Goal: Contribute content: Contribute content

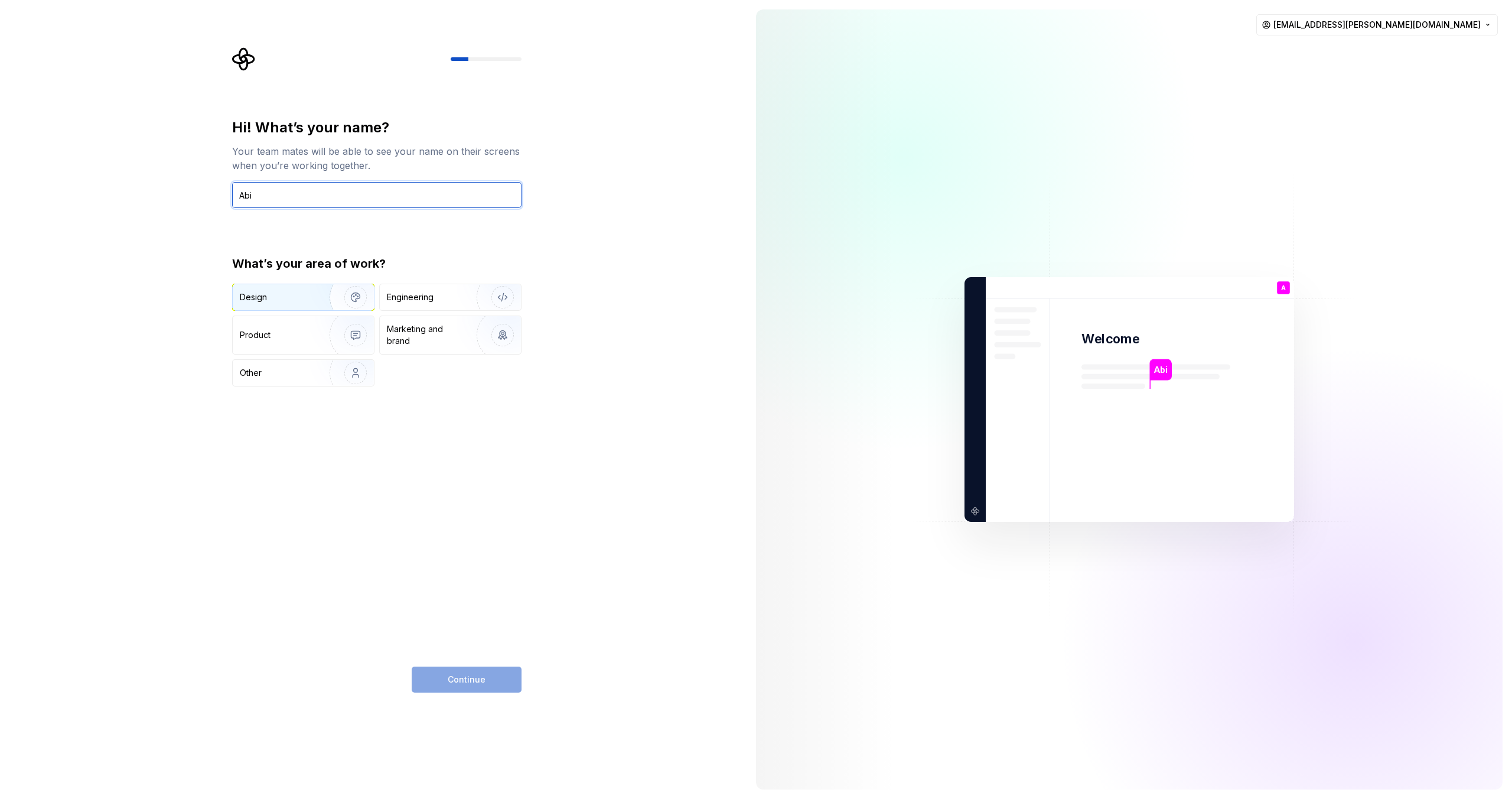
type input "Abi"
click at [357, 298] on img "button" at bounding box center [347, 297] width 75 height 79
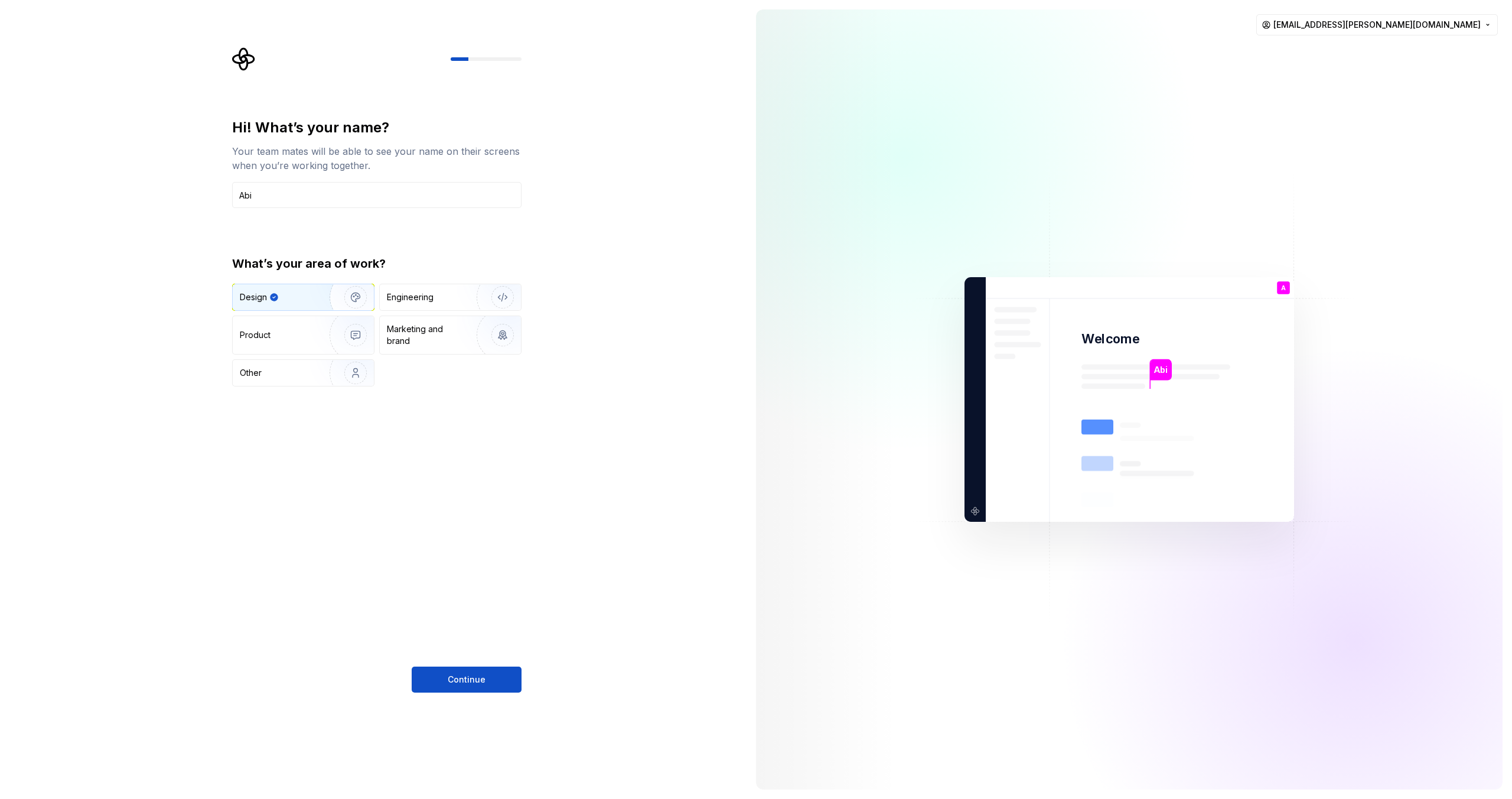
click at [478, 684] on span "Continue" at bounding box center [467, 679] width 38 height 11
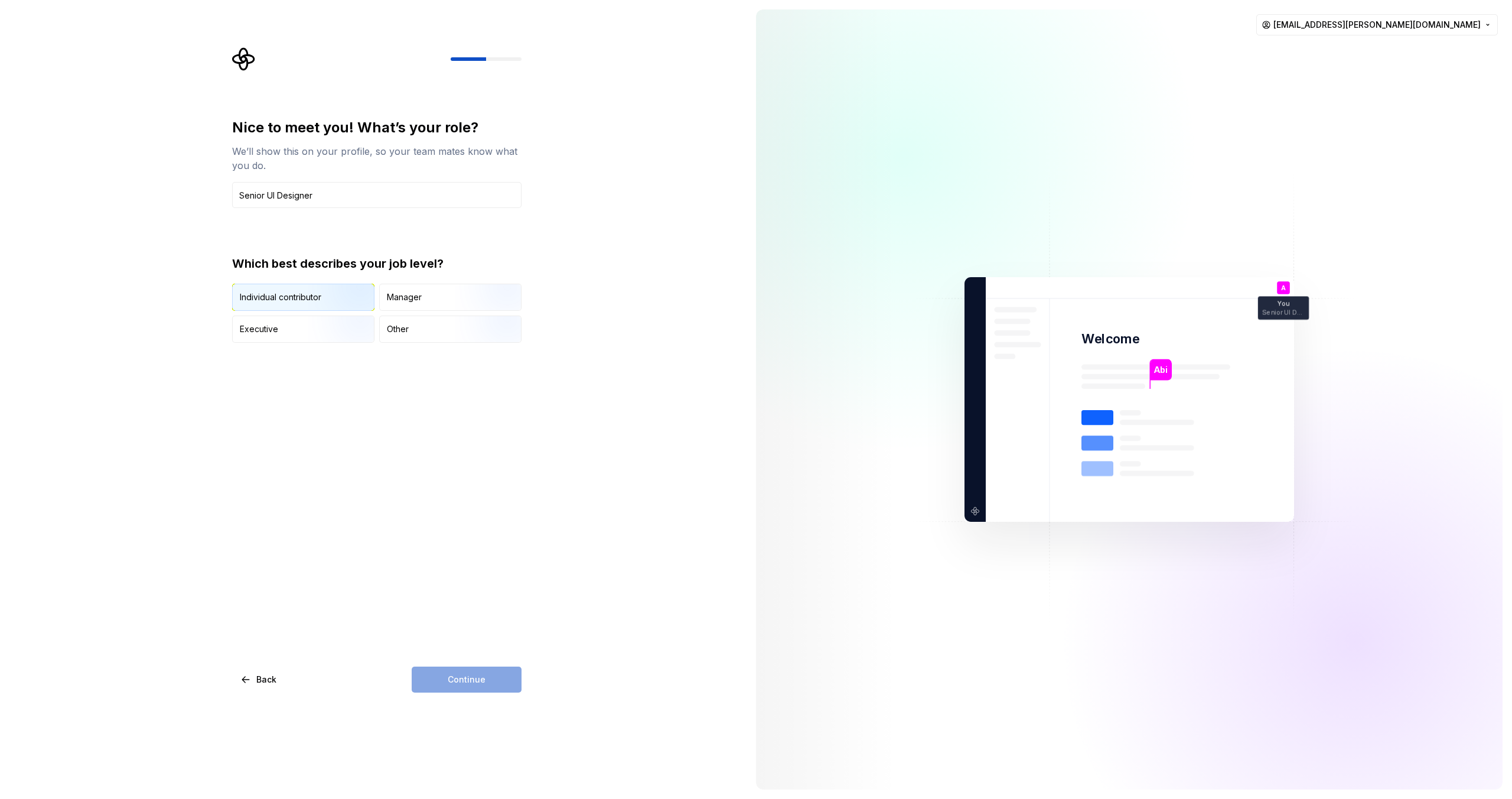
type input "Senior UI Designer"
drag, startPoint x: 324, startPoint y: 300, endPoint x: 331, endPoint y: 311, distance: 13.0
click at [322, 300] on img "button" at bounding box center [345, 312] width 75 height 79
click at [509, 682] on button "Continue" at bounding box center [466, 679] width 110 height 26
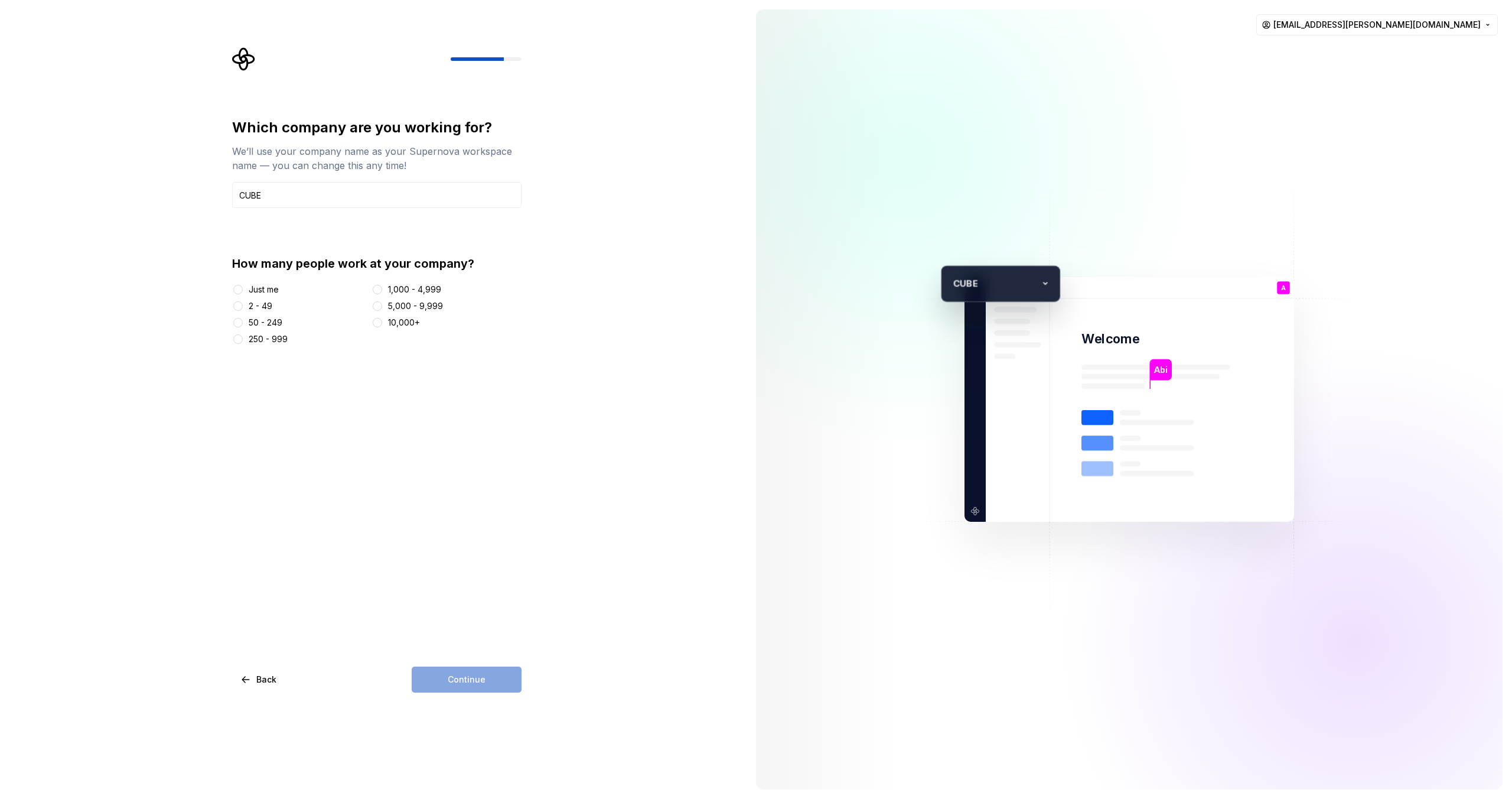
type input "CUBE"
click at [245, 341] on div "250 - 999" at bounding box center [299, 339] width 134 height 11
click at [238, 339] on button "250 - 999" at bounding box center [238, 339] width 10 height 10
click at [478, 675] on span "Continue" at bounding box center [467, 679] width 38 height 11
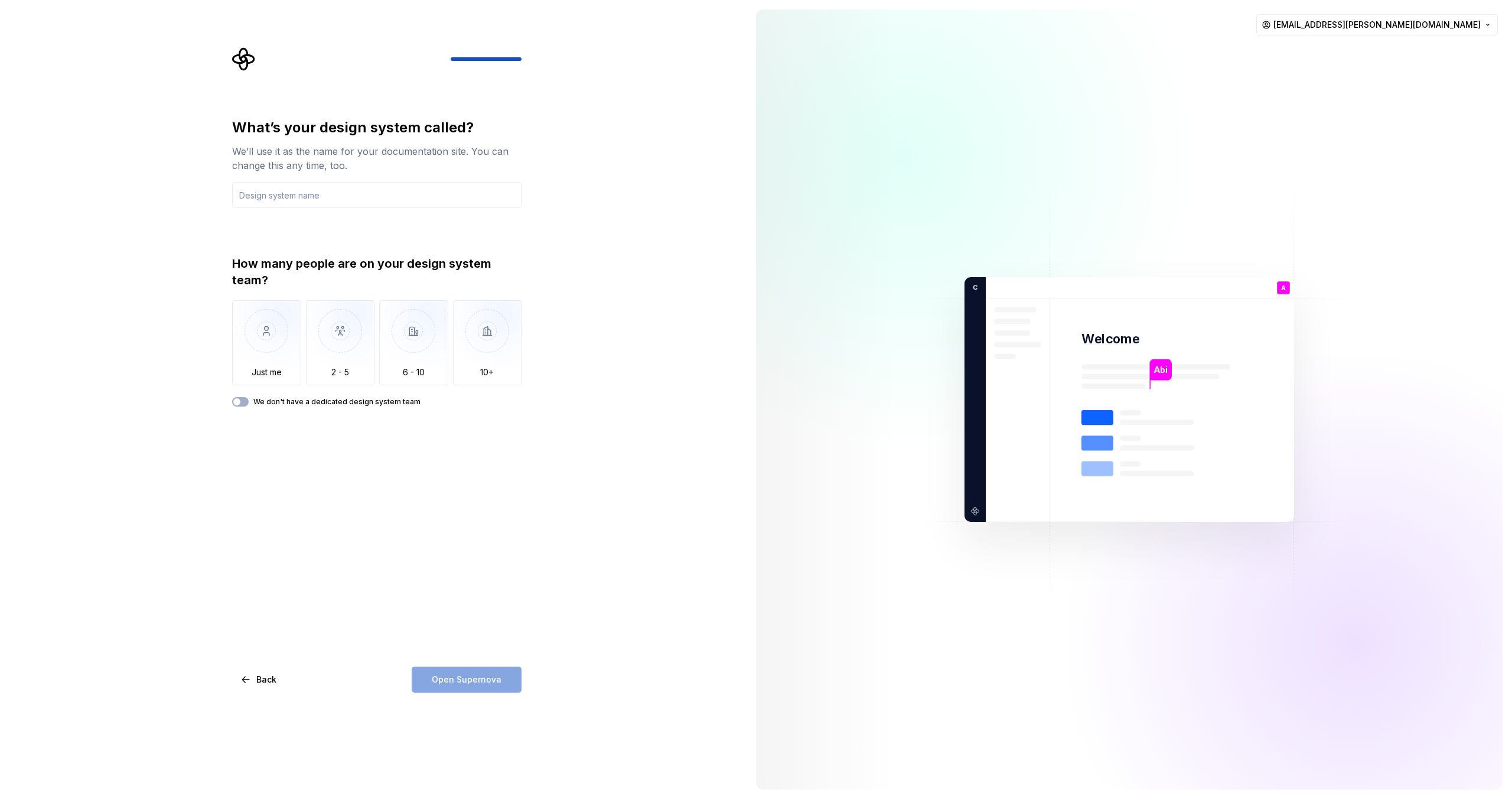
click at [243, 403] on button "We don't have a dedicated design system team" at bounding box center [240, 401] width 16 height 10
click at [245, 402] on span "button" at bounding box center [243, 401] width 7 height 7
click at [336, 197] on input "text" at bounding box center [378, 195] width 290 height 26
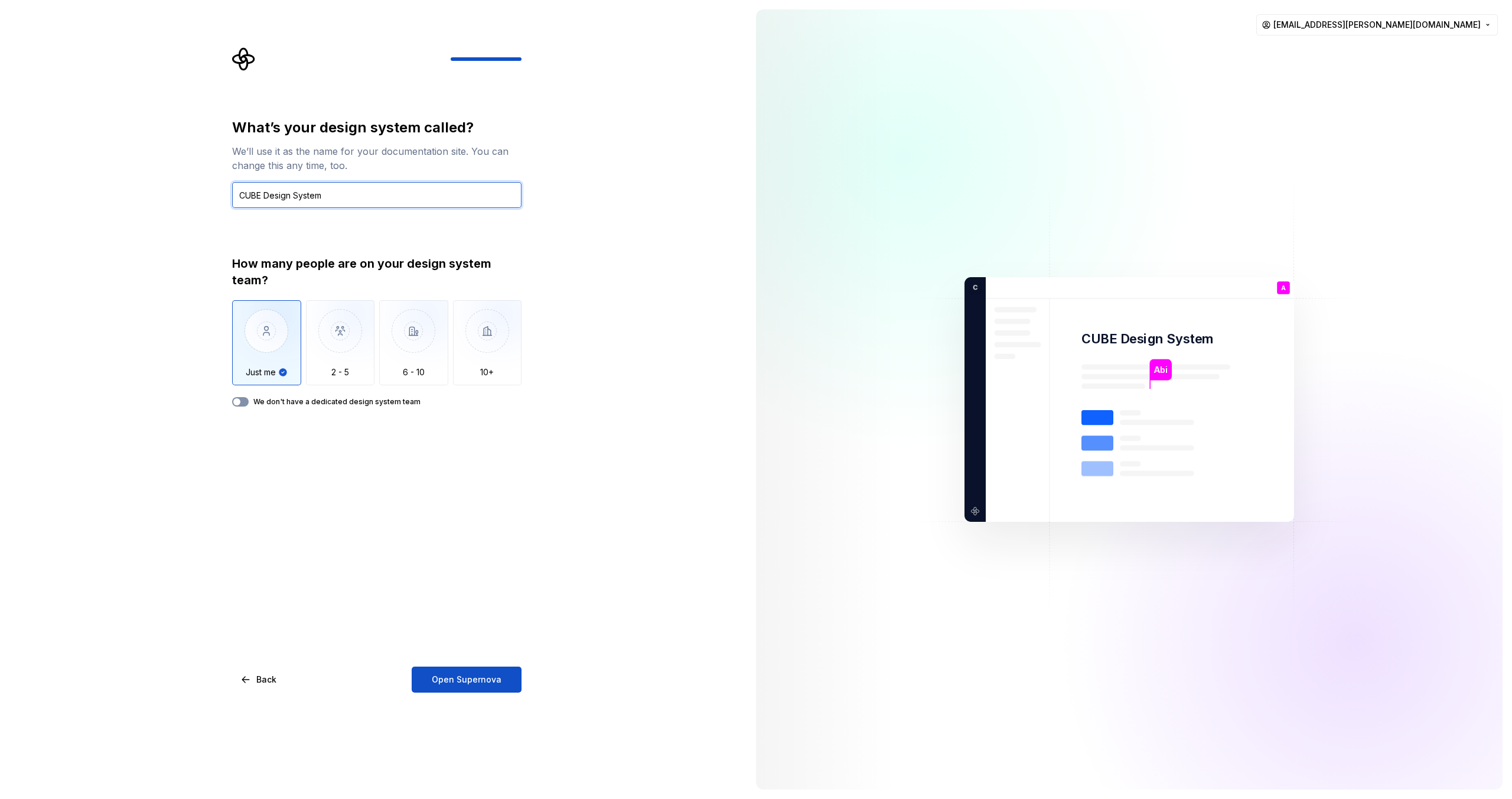
type input "CUBE Design System"
click at [241, 403] on button "We don't have a dedicated design system team" at bounding box center [240, 401] width 16 height 10
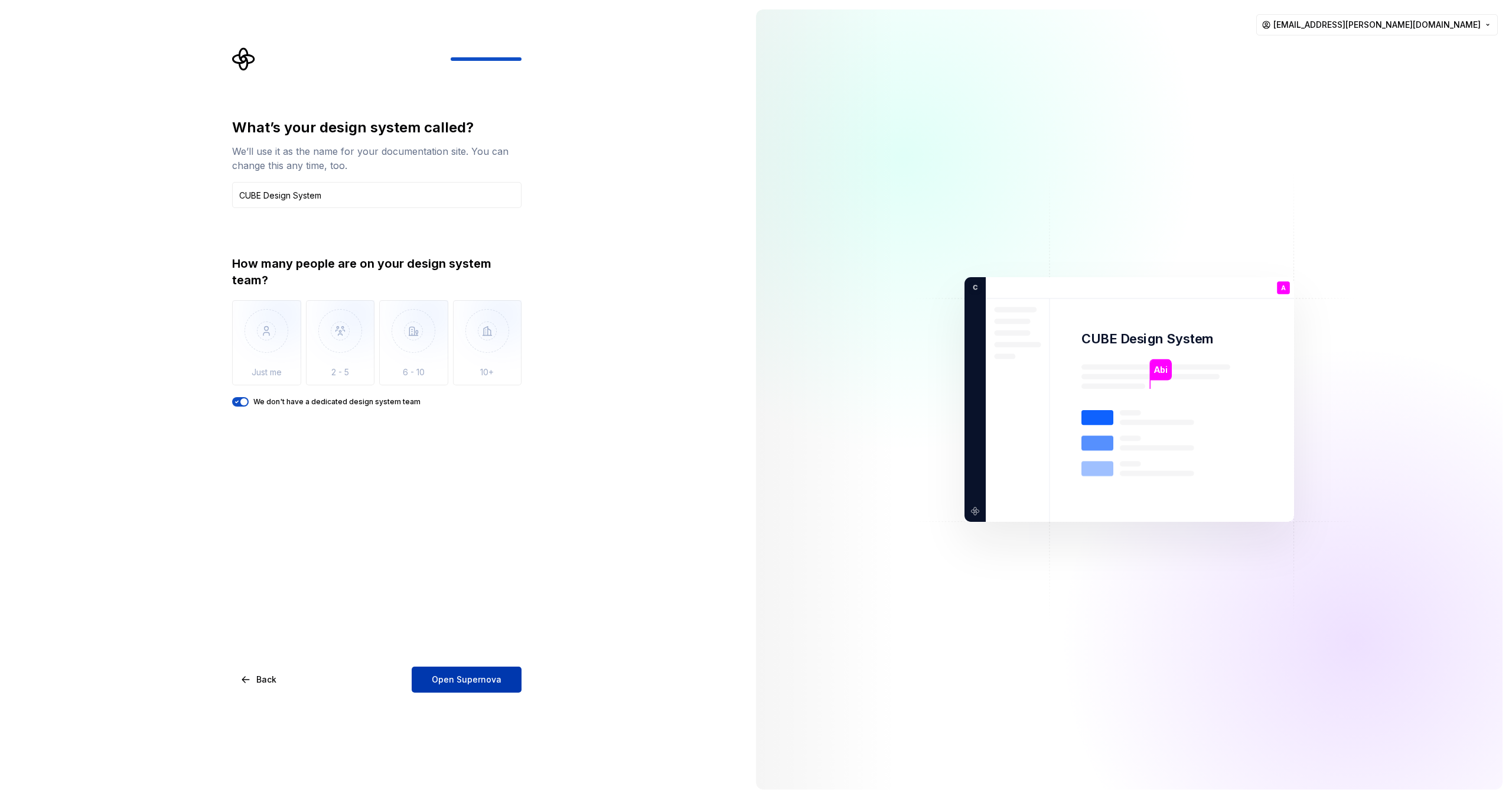
click at [474, 680] on span "Open Supernova" at bounding box center [466, 679] width 70 height 11
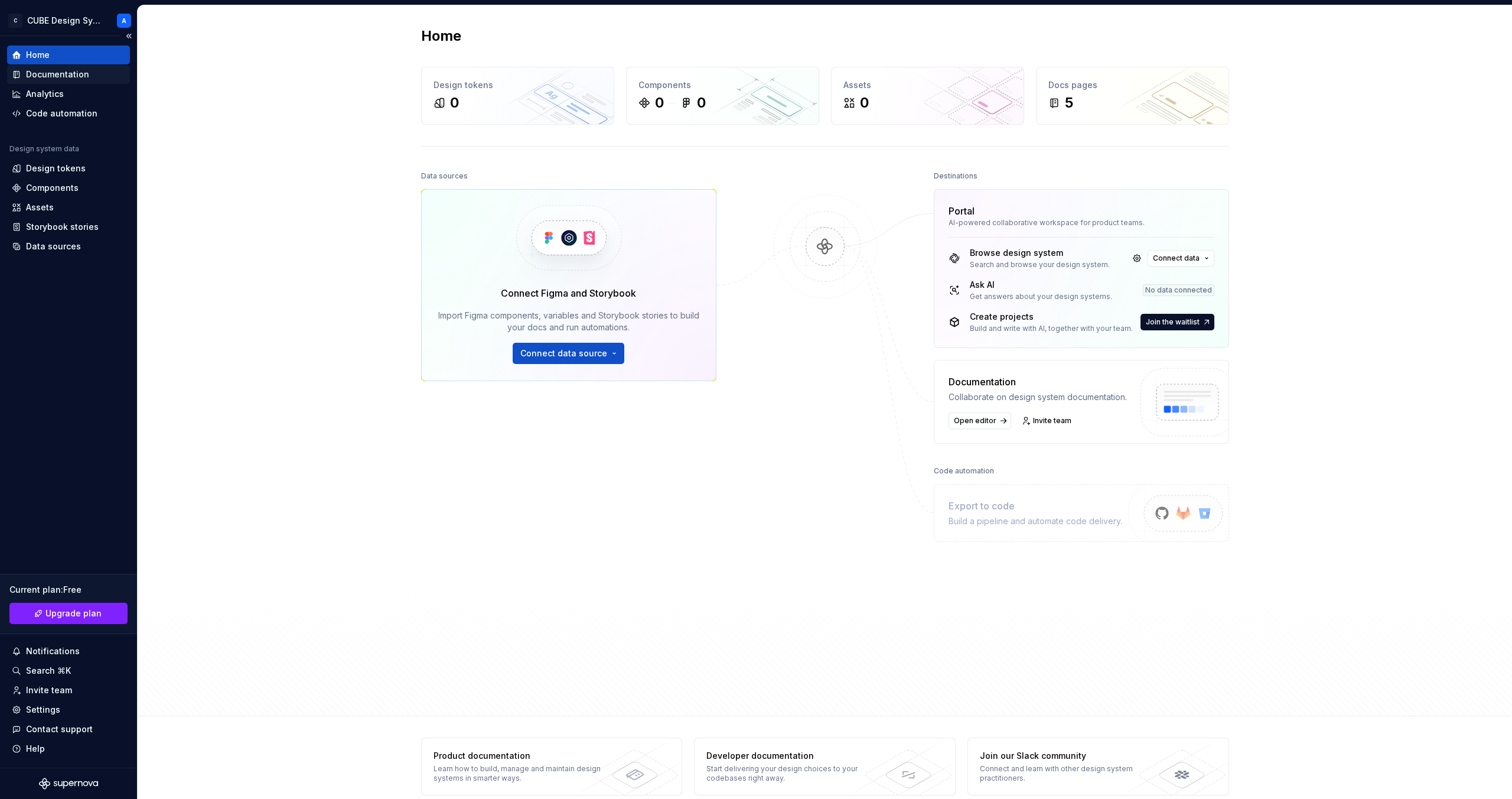
click at [41, 80] on div "Documentation" at bounding box center [68, 74] width 123 height 19
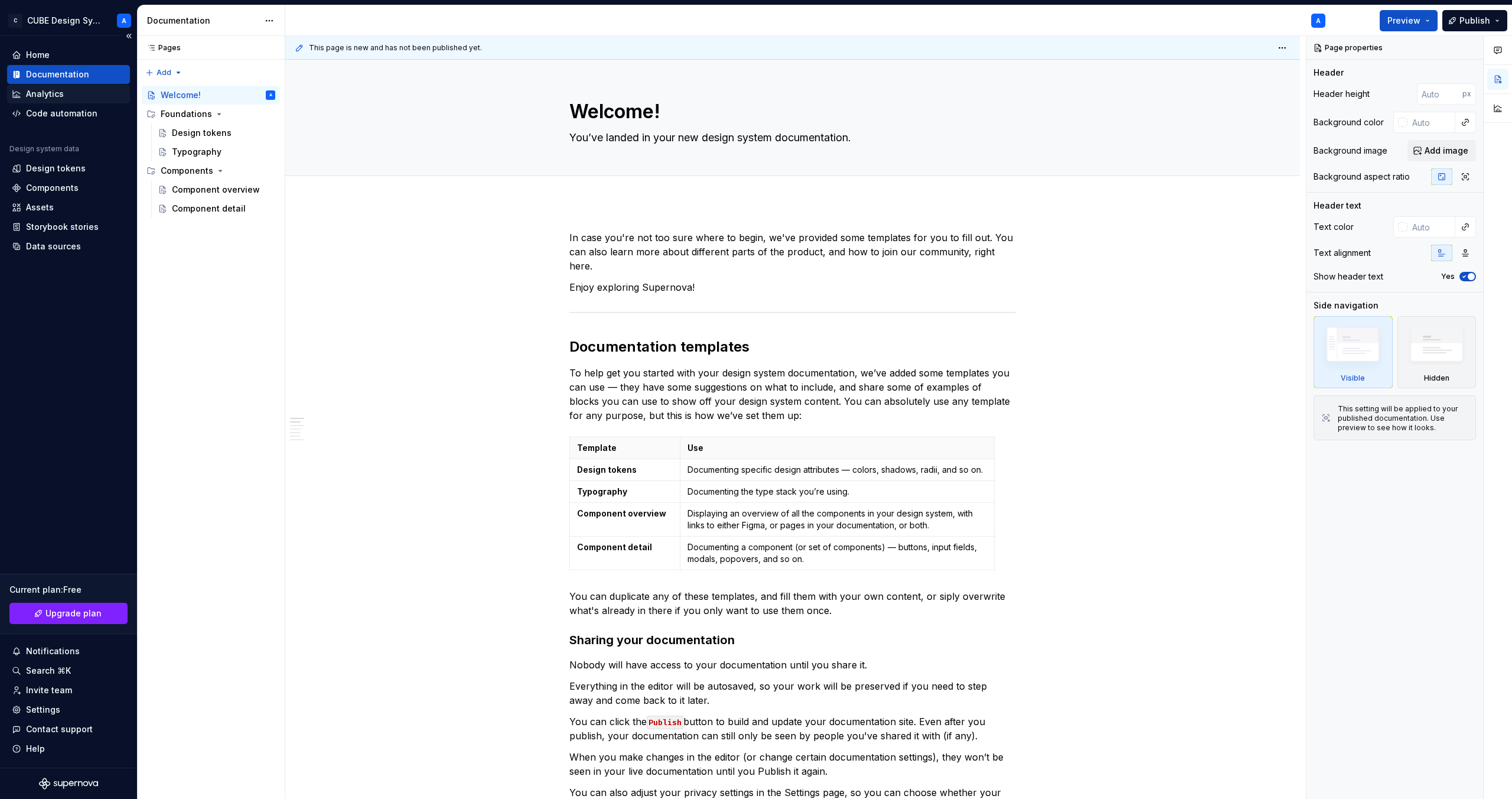
click at [34, 95] on div "Analytics" at bounding box center [45, 93] width 38 height 11
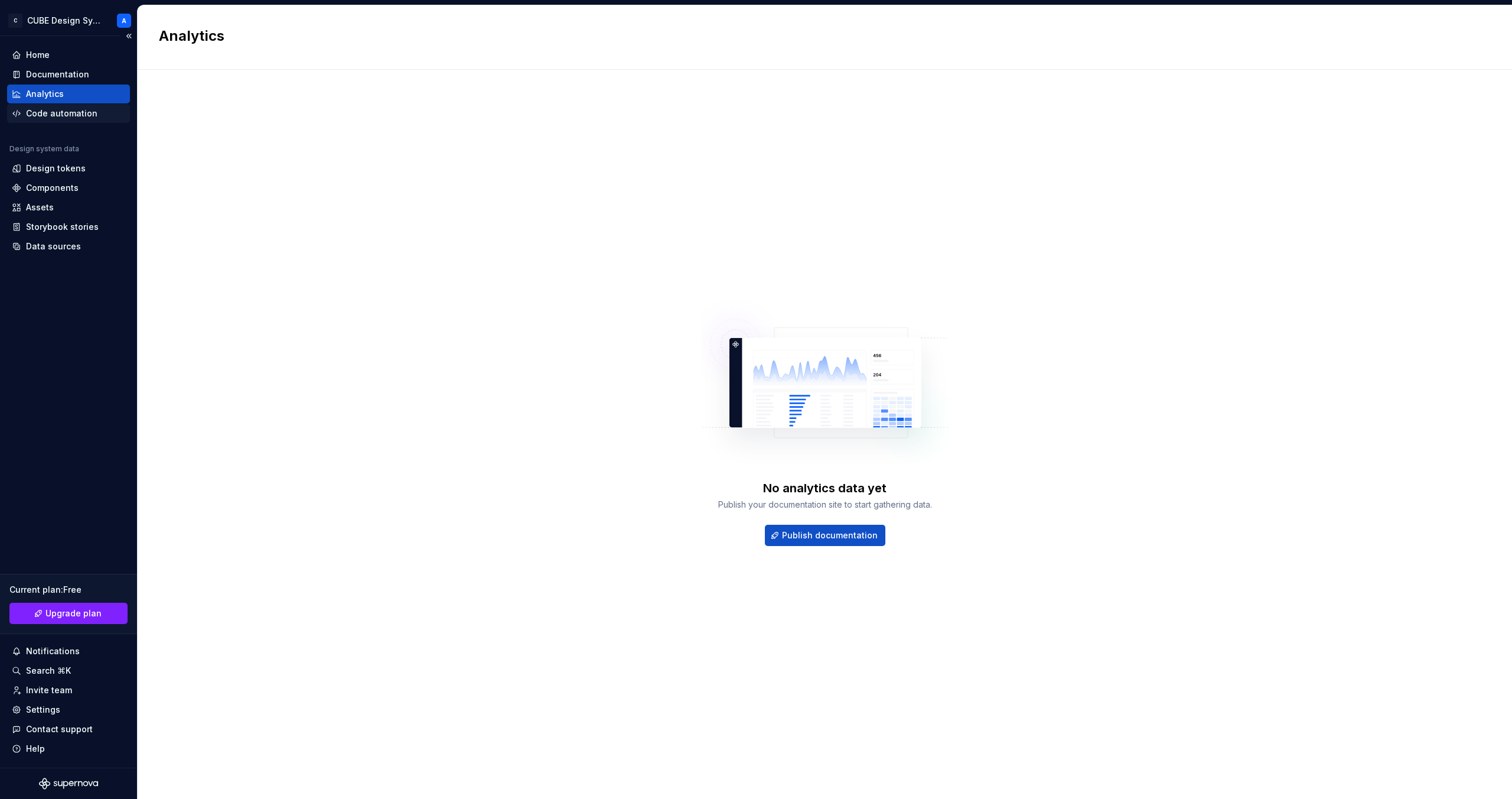
click at [35, 113] on div "Code automation" at bounding box center [61, 113] width 72 height 11
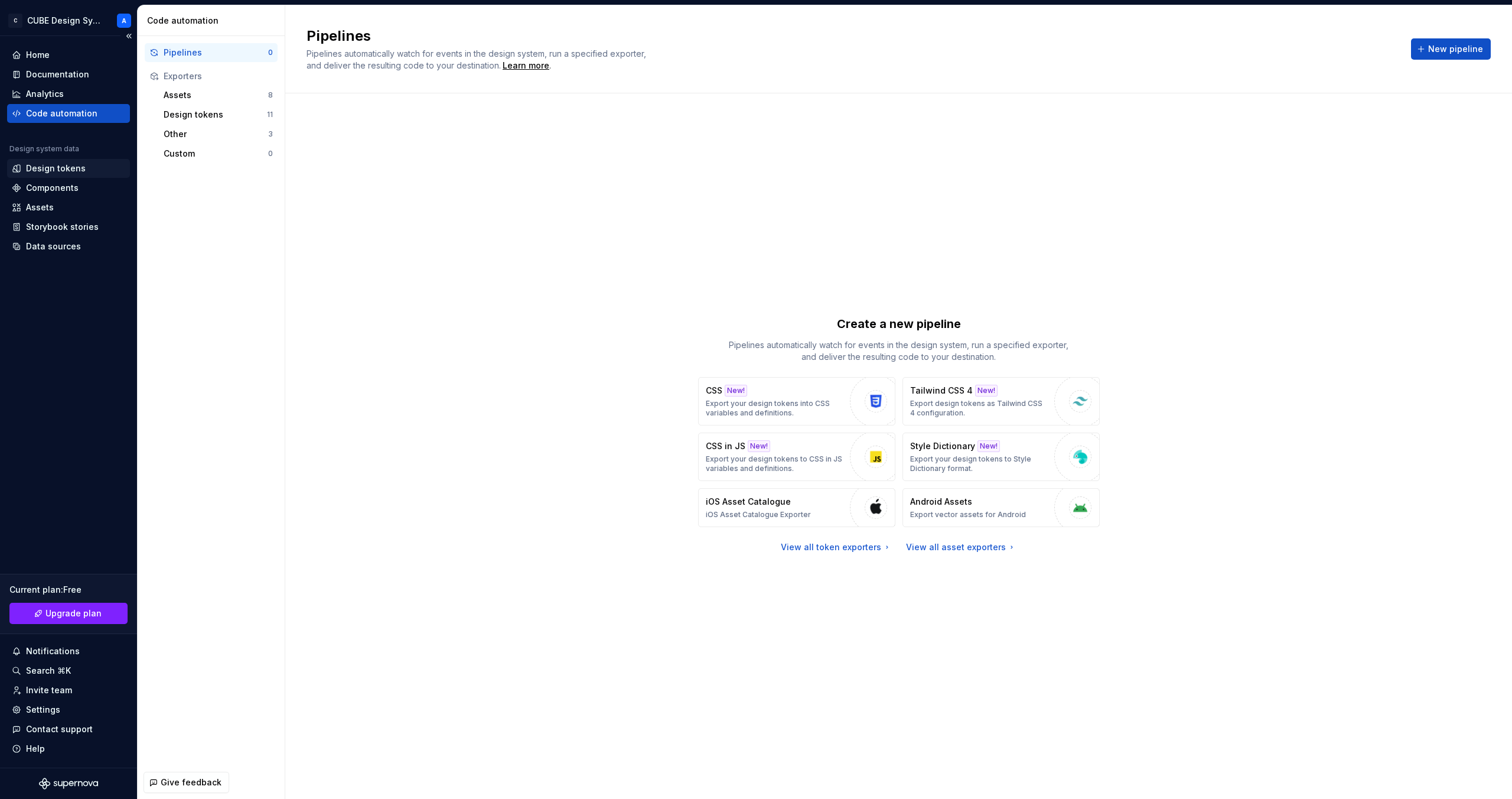
click at [38, 169] on div "Design tokens" at bounding box center [55, 168] width 60 height 11
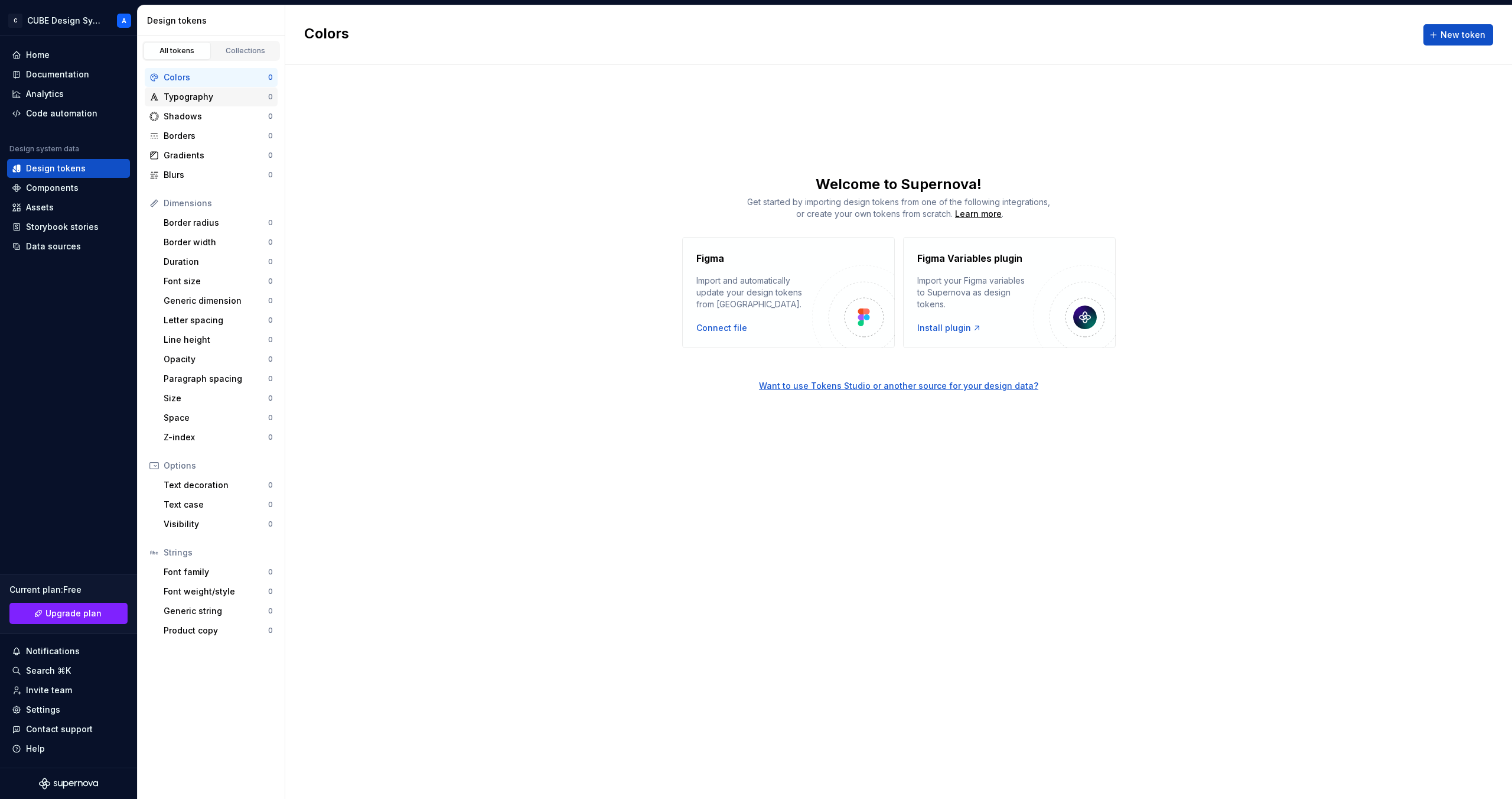
click at [201, 105] on div "Typography 0" at bounding box center [211, 97] width 133 height 19
click at [192, 122] on div "Shadows 0" at bounding box center [211, 116] width 133 height 19
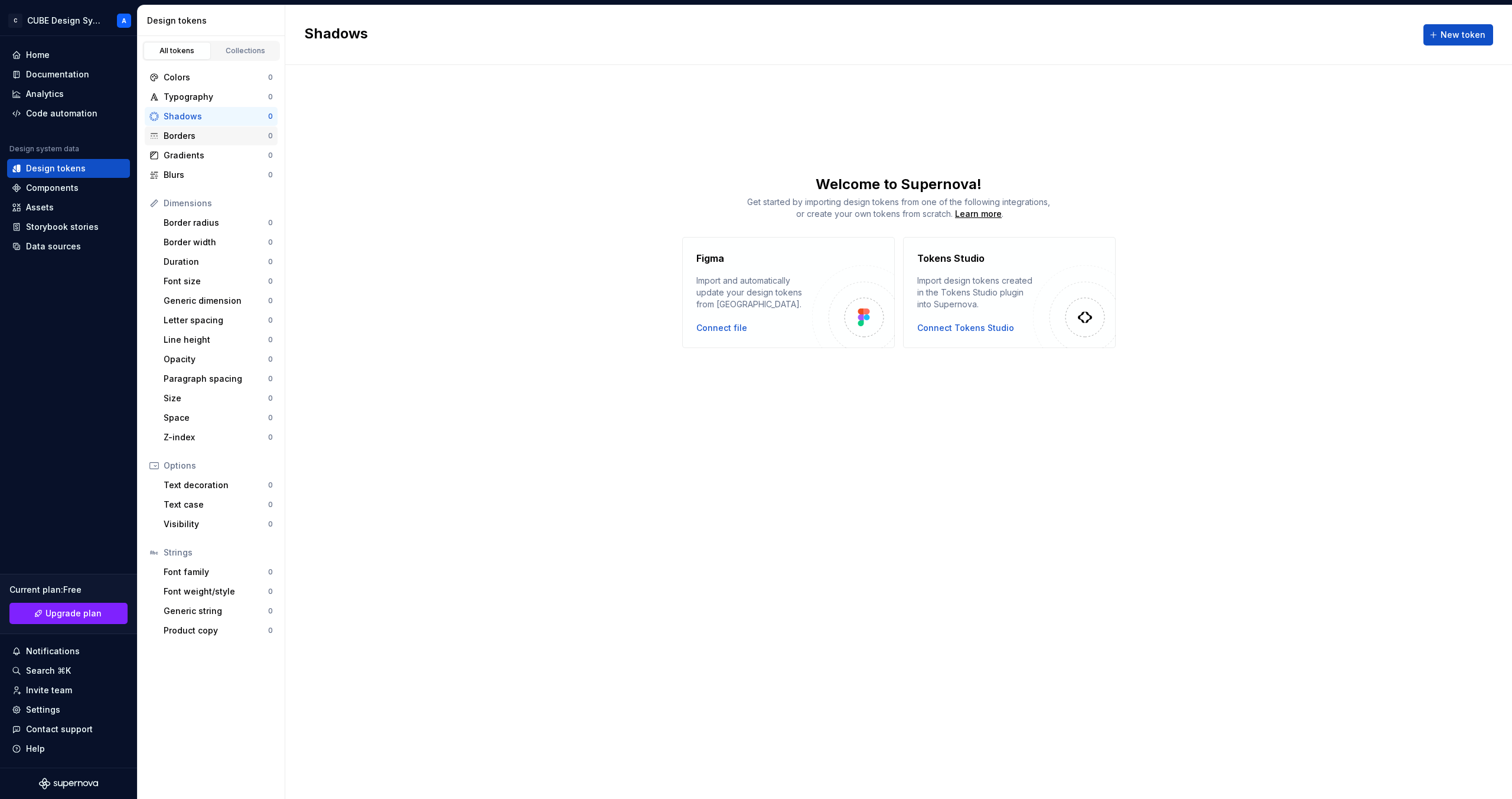
click at [189, 137] on div "Borders" at bounding box center [216, 135] width 105 height 11
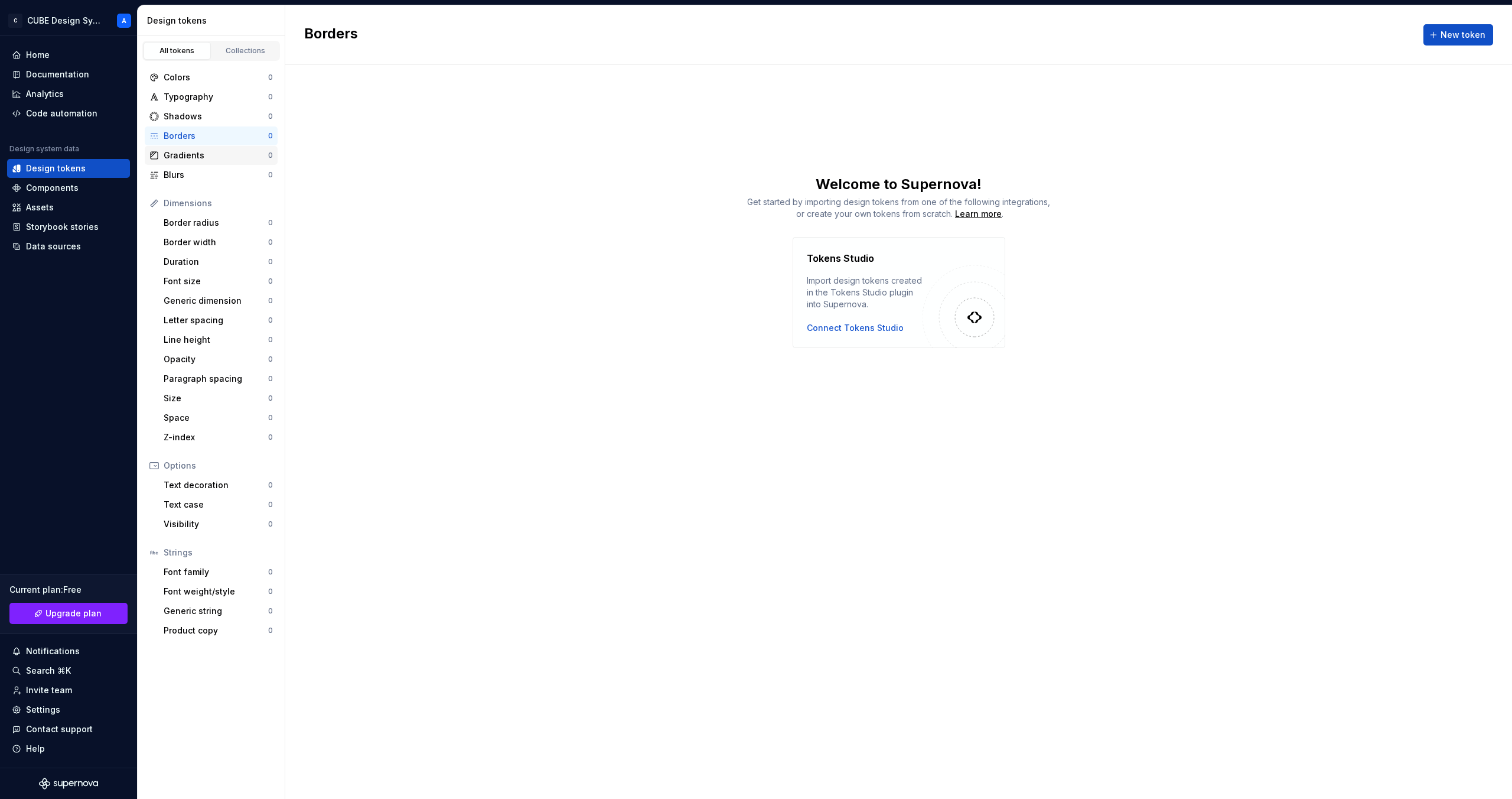
click at [184, 154] on div "Gradients" at bounding box center [216, 155] width 105 height 11
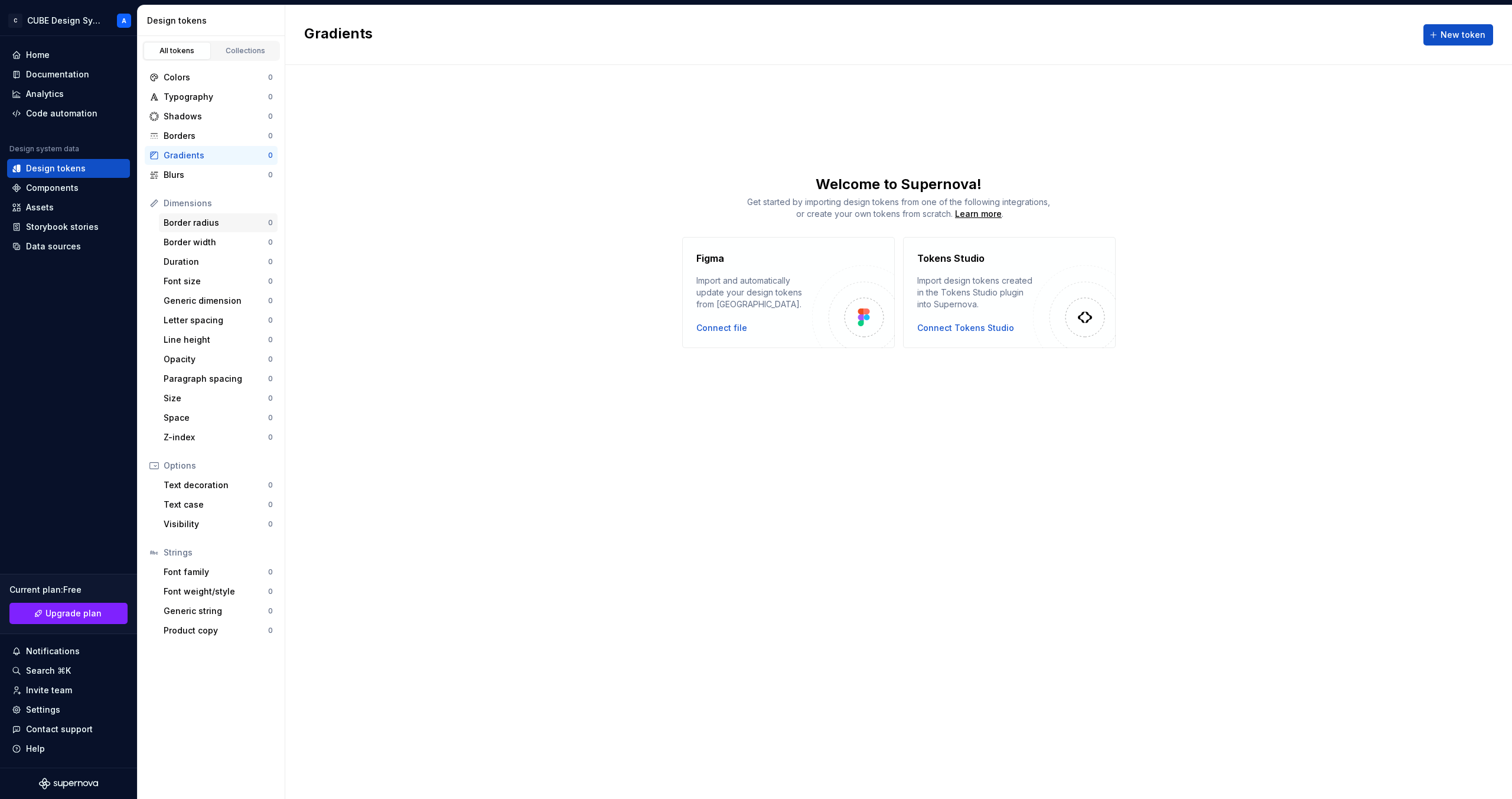
click at [182, 228] on div "Border radius" at bounding box center [216, 222] width 105 height 11
click at [183, 246] on div "Border width" at bounding box center [216, 242] width 105 height 11
click at [183, 278] on div "Font size" at bounding box center [216, 281] width 105 height 11
click at [191, 358] on div "Opacity" at bounding box center [216, 359] width 105 height 11
click at [176, 82] on div "Colors" at bounding box center [216, 77] width 105 height 11
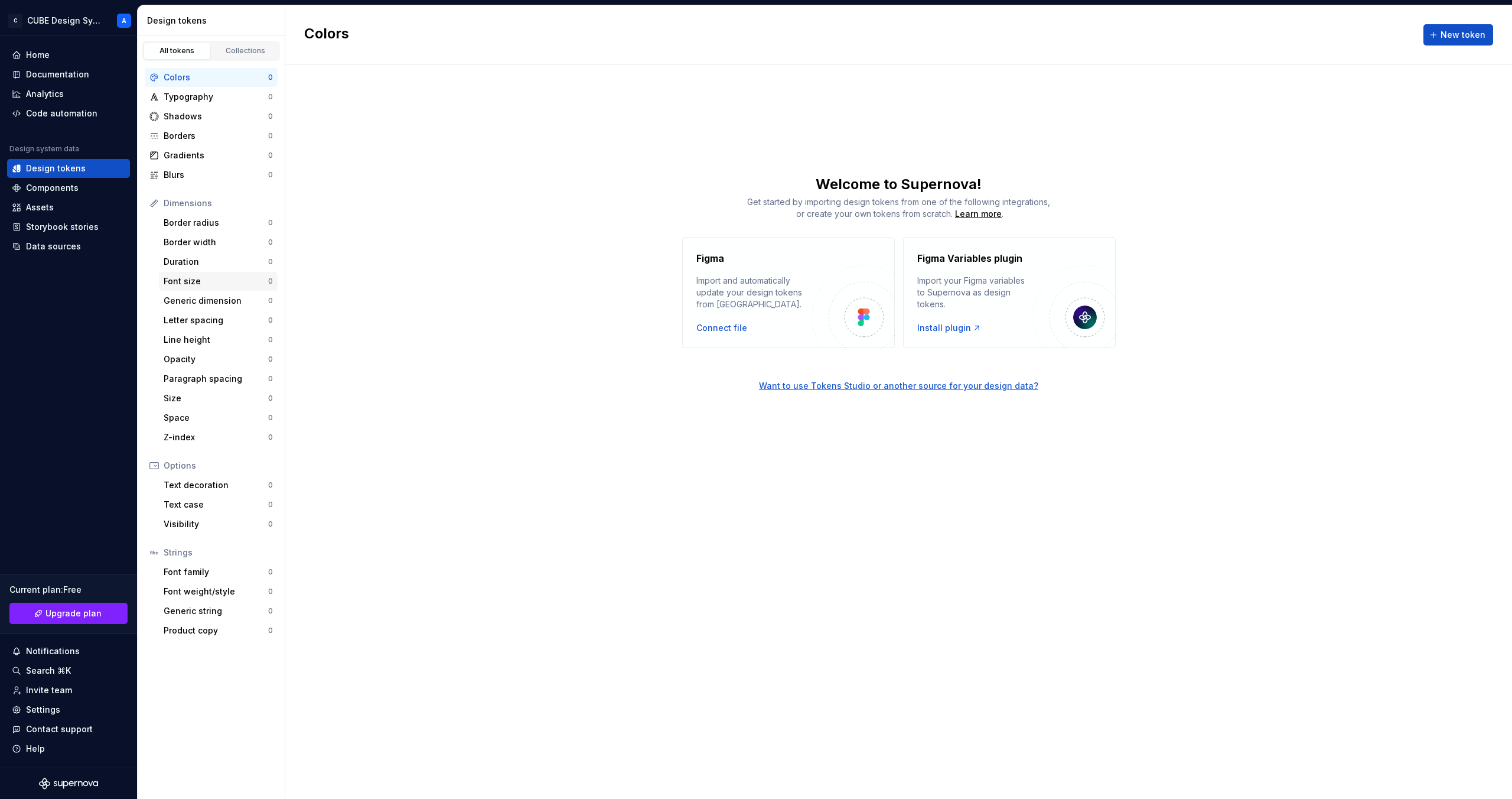
click at [191, 280] on div "Font size" at bounding box center [216, 281] width 105 height 11
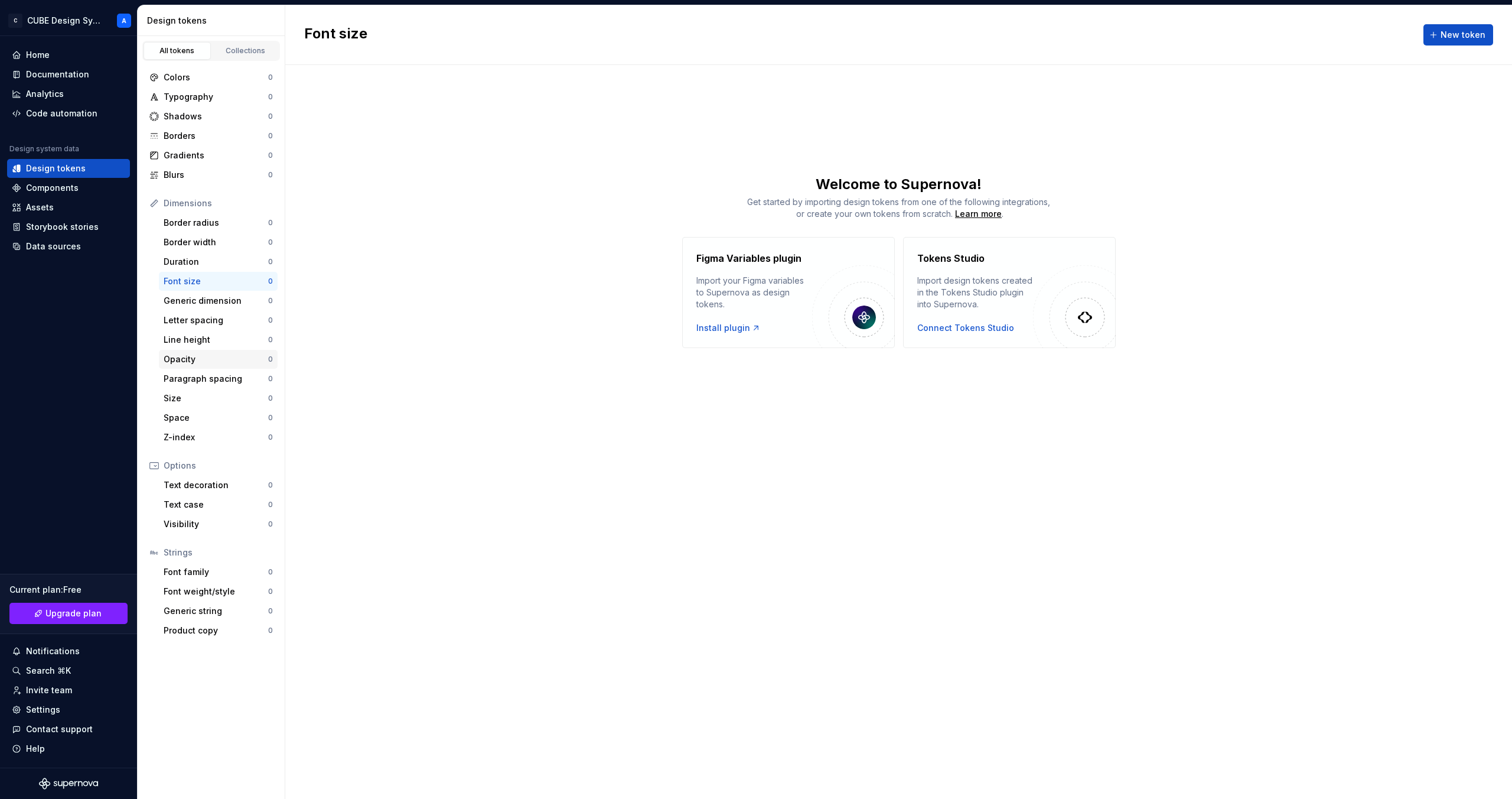
click at [194, 358] on div "Opacity" at bounding box center [216, 359] width 105 height 11
click at [186, 221] on div "Border radius" at bounding box center [216, 222] width 105 height 11
click at [185, 476] on div "Text decoration 0" at bounding box center [218, 485] width 119 height 19
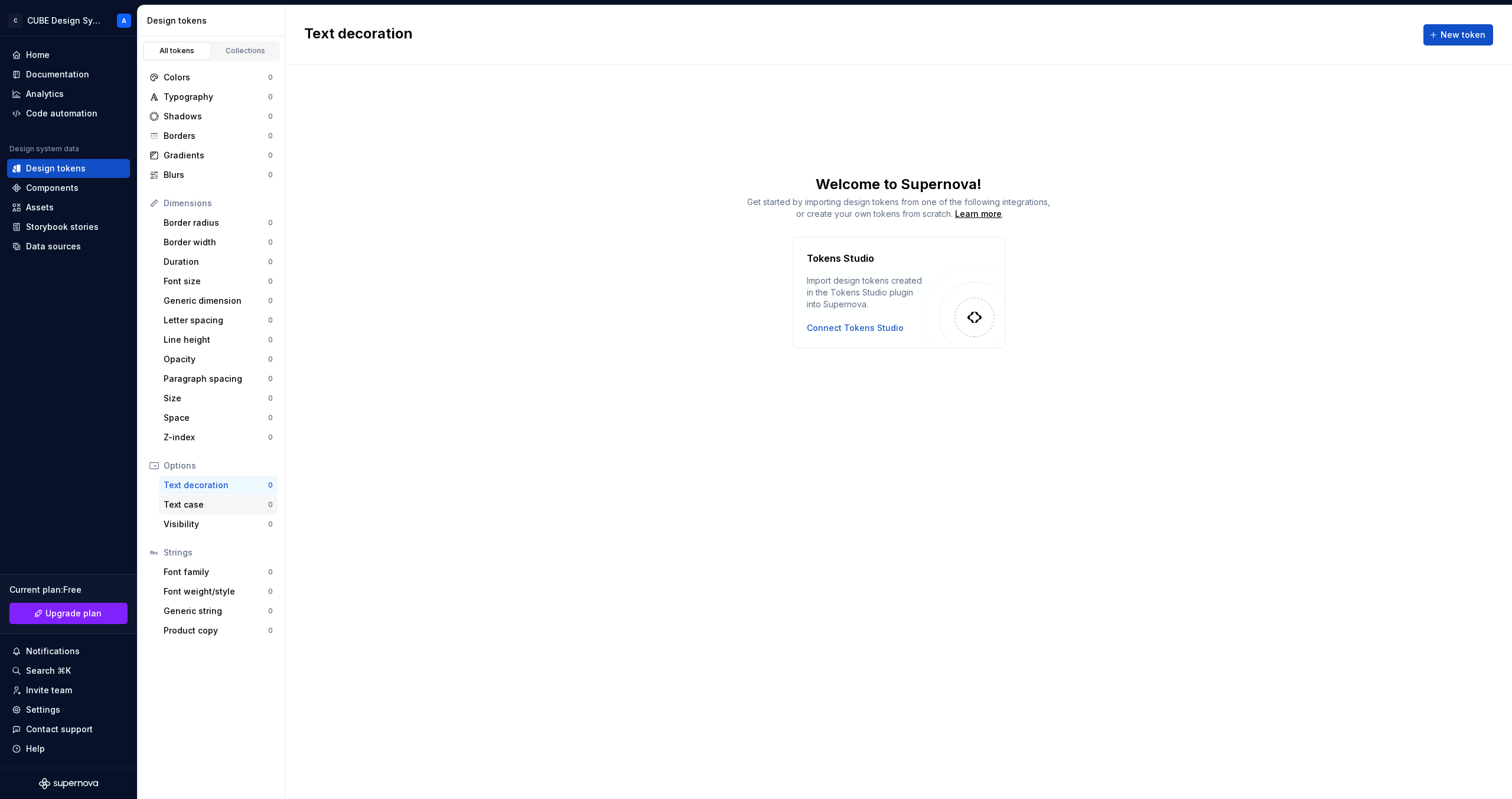
click at [188, 499] on div "Text case" at bounding box center [216, 504] width 105 height 11
click at [182, 579] on div "Font family 0" at bounding box center [218, 572] width 119 height 19
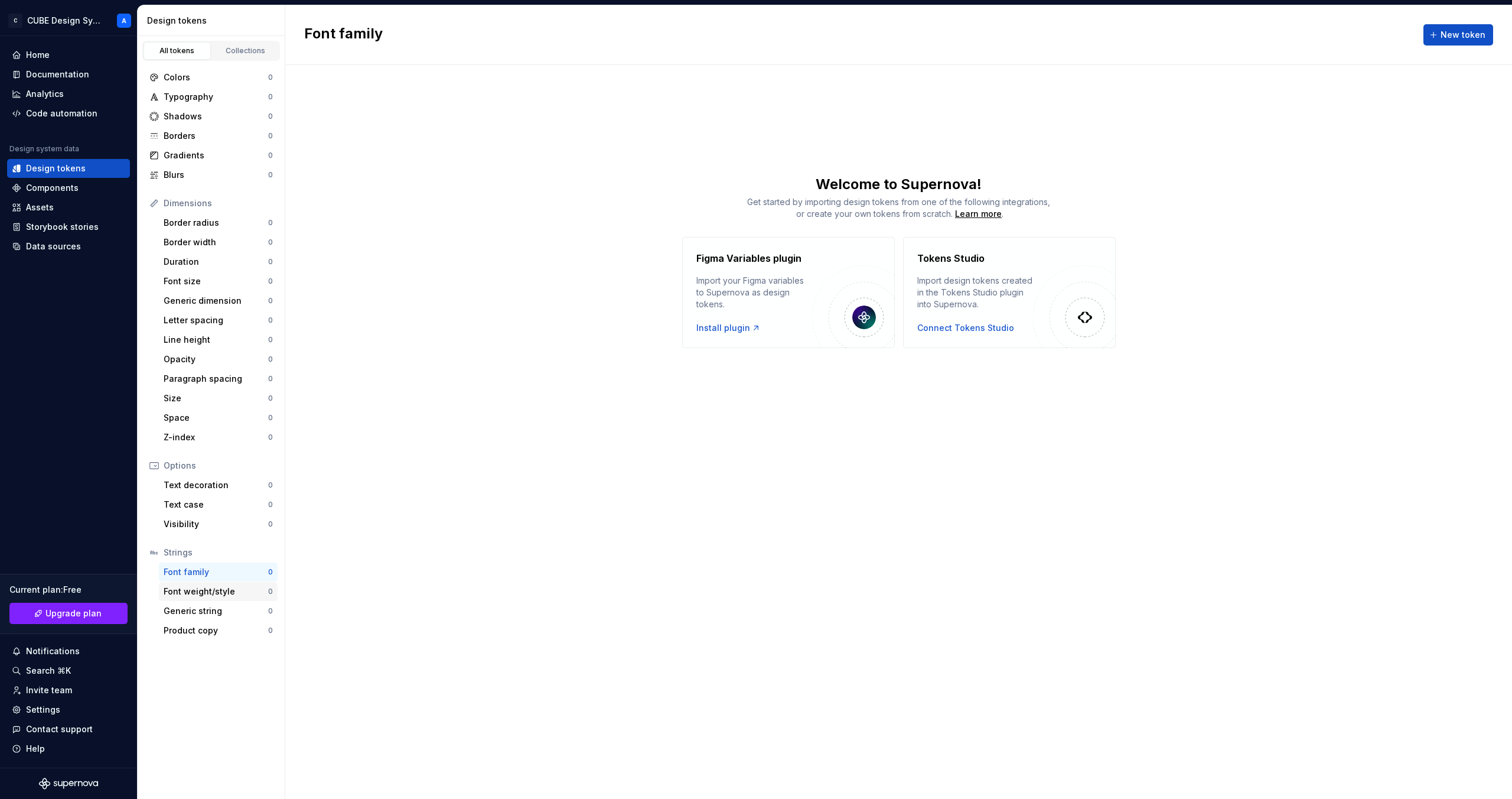
click at [182, 599] on div "Font weight/style 0" at bounding box center [218, 591] width 119 height 19
click at [182, 613] on div "Generic string" at bounding box center [216, 611] width 105 height 11
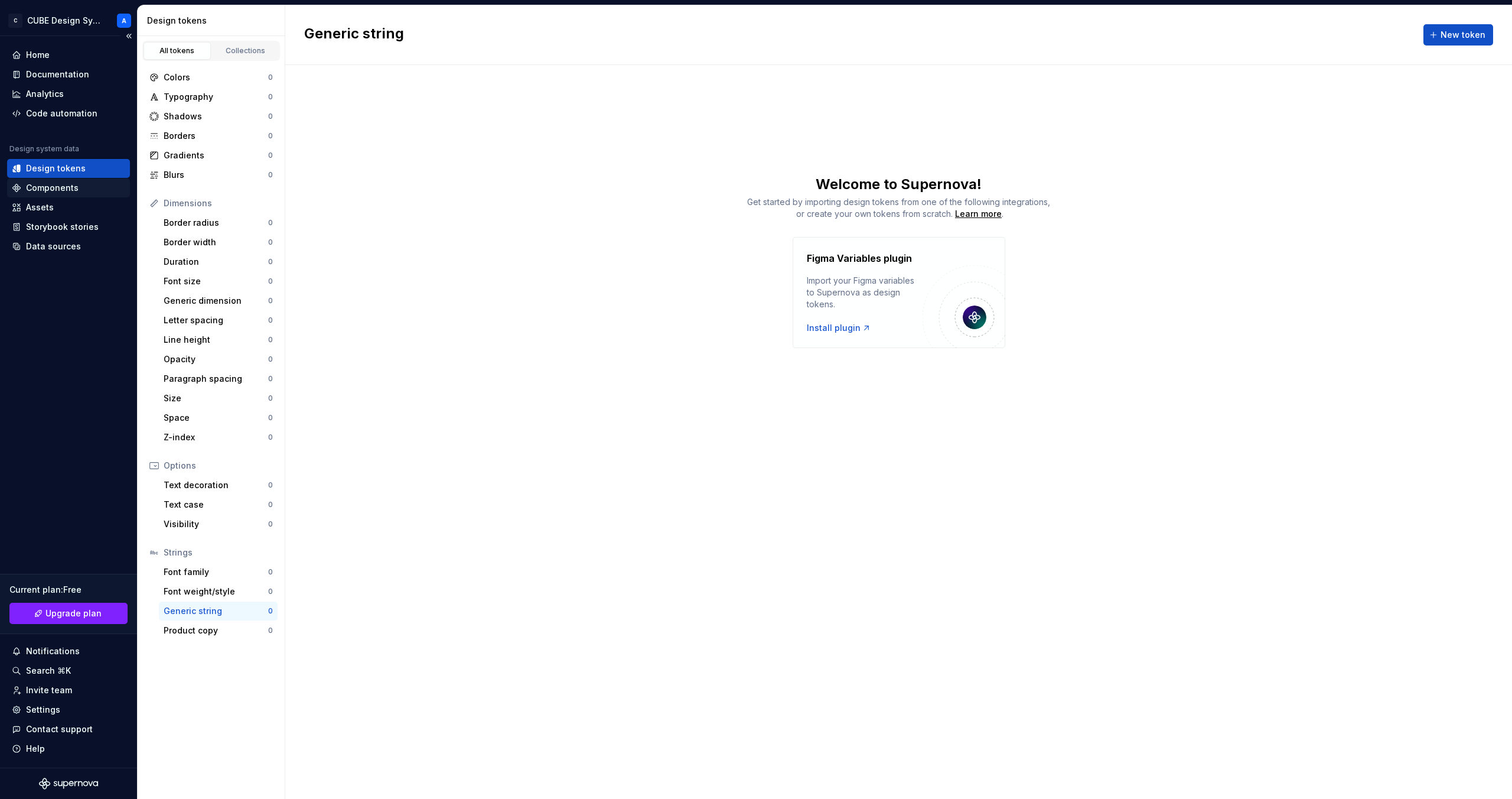
click at [45, 183] on div "Components" at bounding box center [51, 188] width 52 height 11
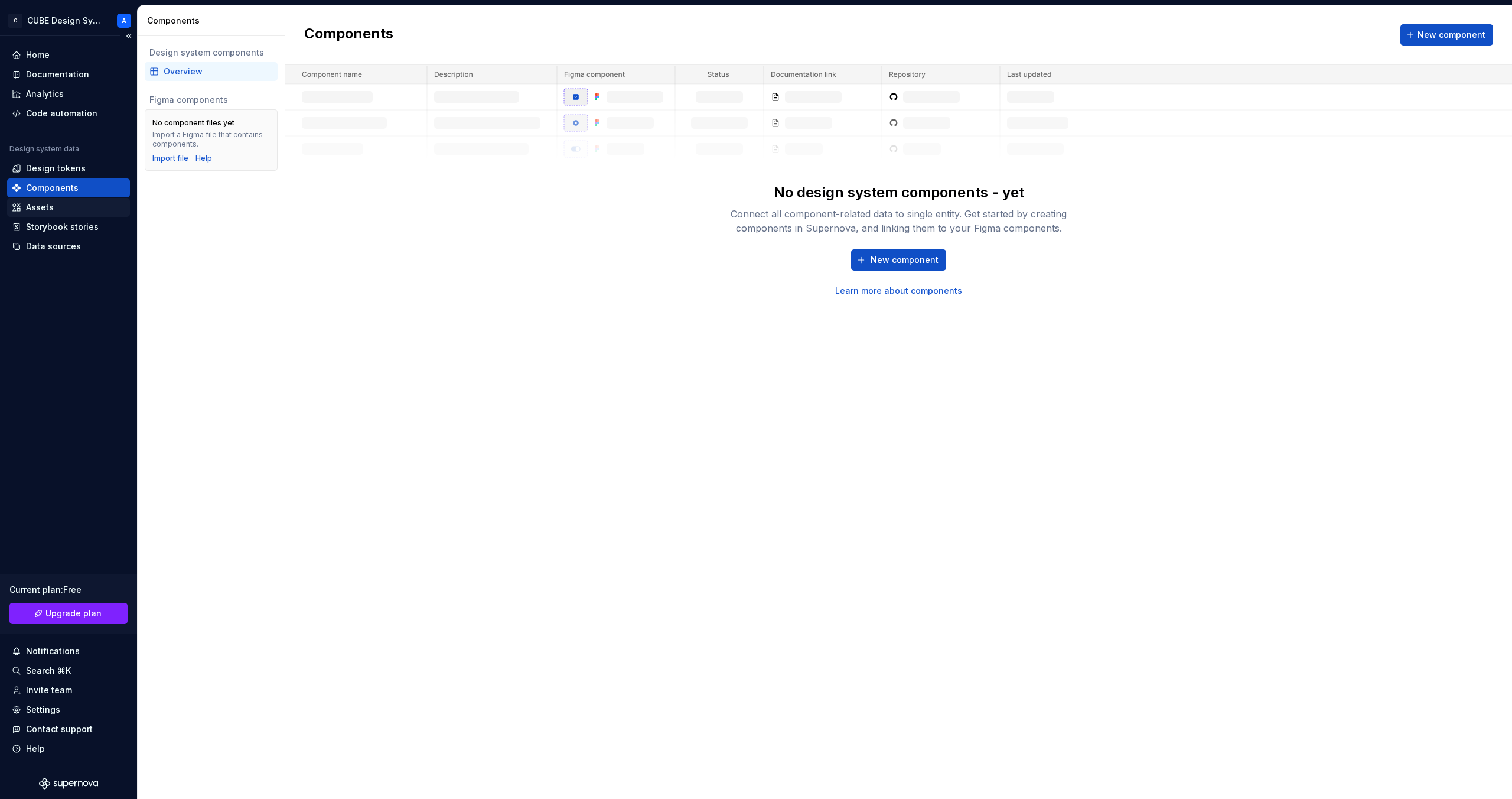
click at [51, 210] on div "Assets" at bounding box center [39, 207] width 28 height 11
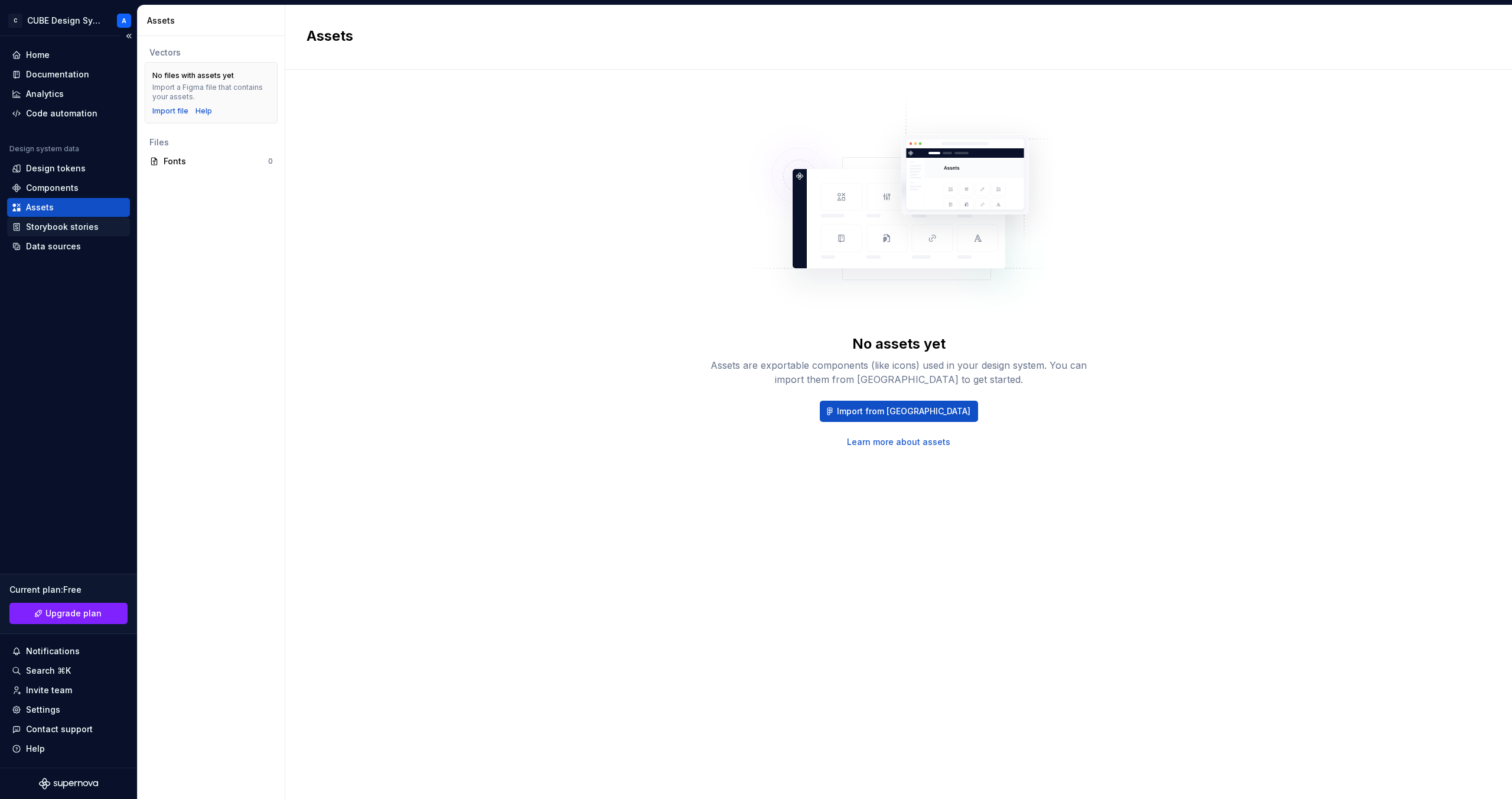
click at [48, 228] on div "Storybook stories" at bounding box center [62, 227] width 72 height 11
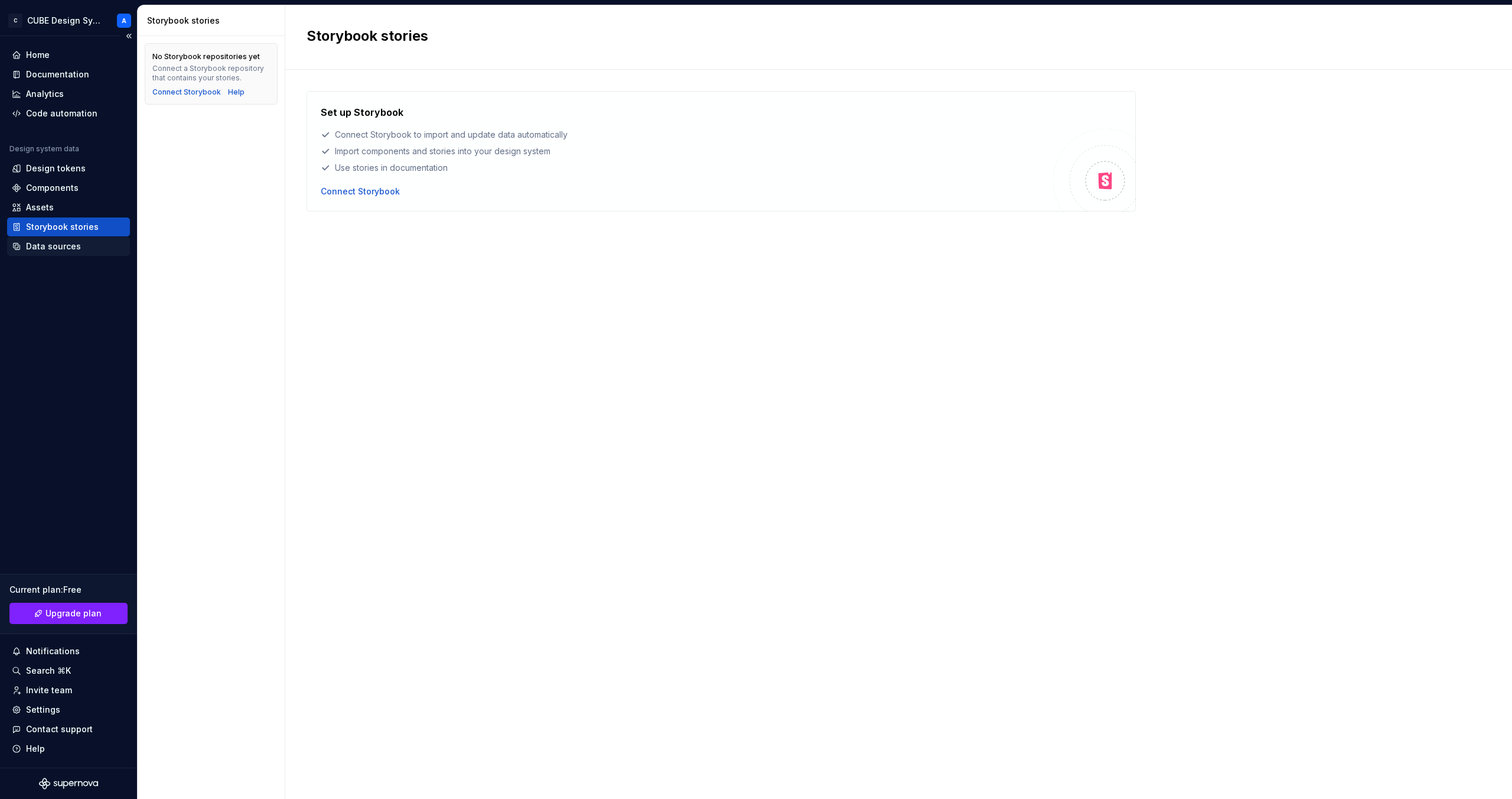
click at [46, 248] on div "Data sources" at bounding box center [53, 246] width 55 height 11
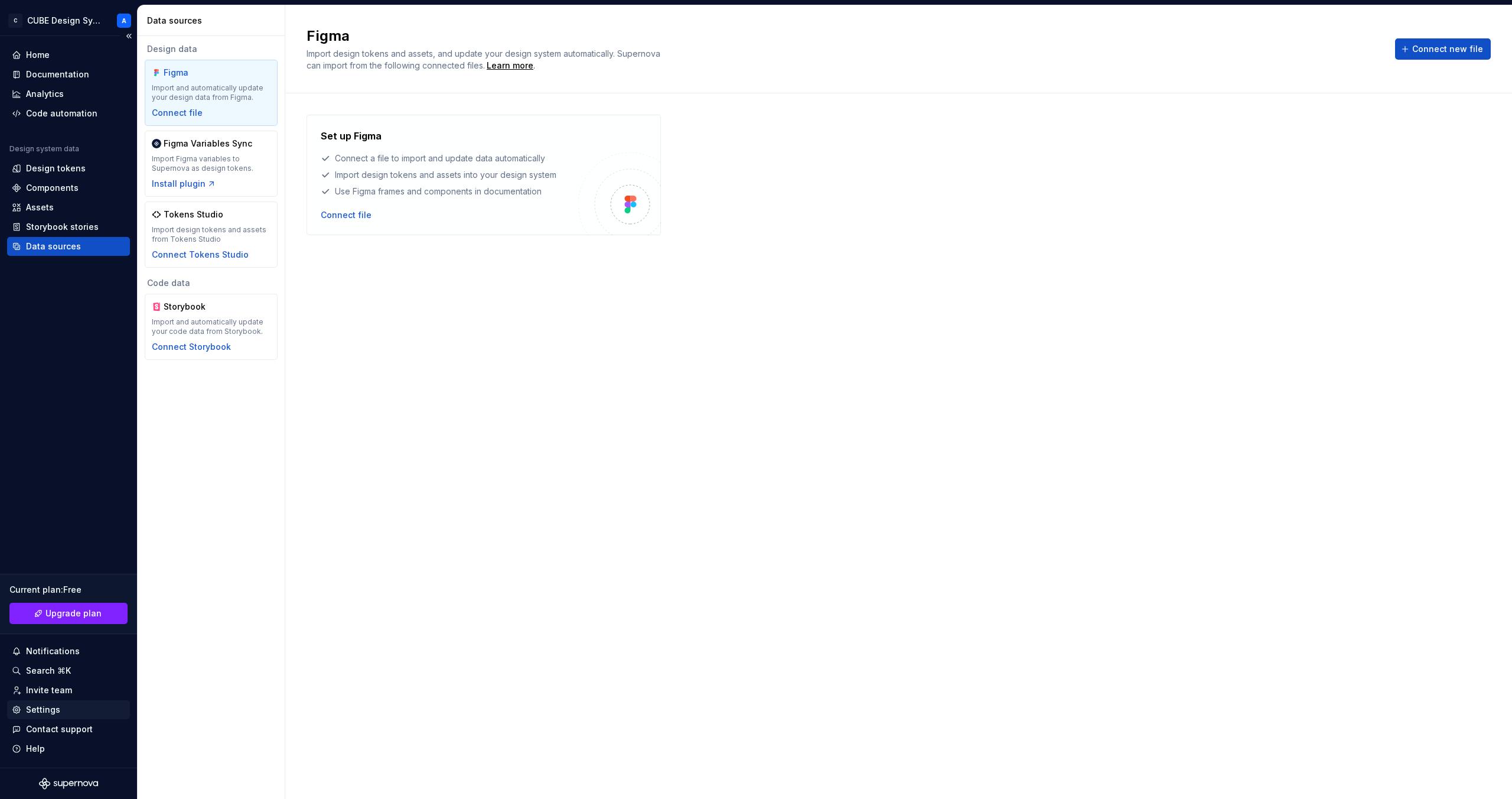
click at [51, 705] on div "Settings" at bounding box center [43, 709] width 34 height 11
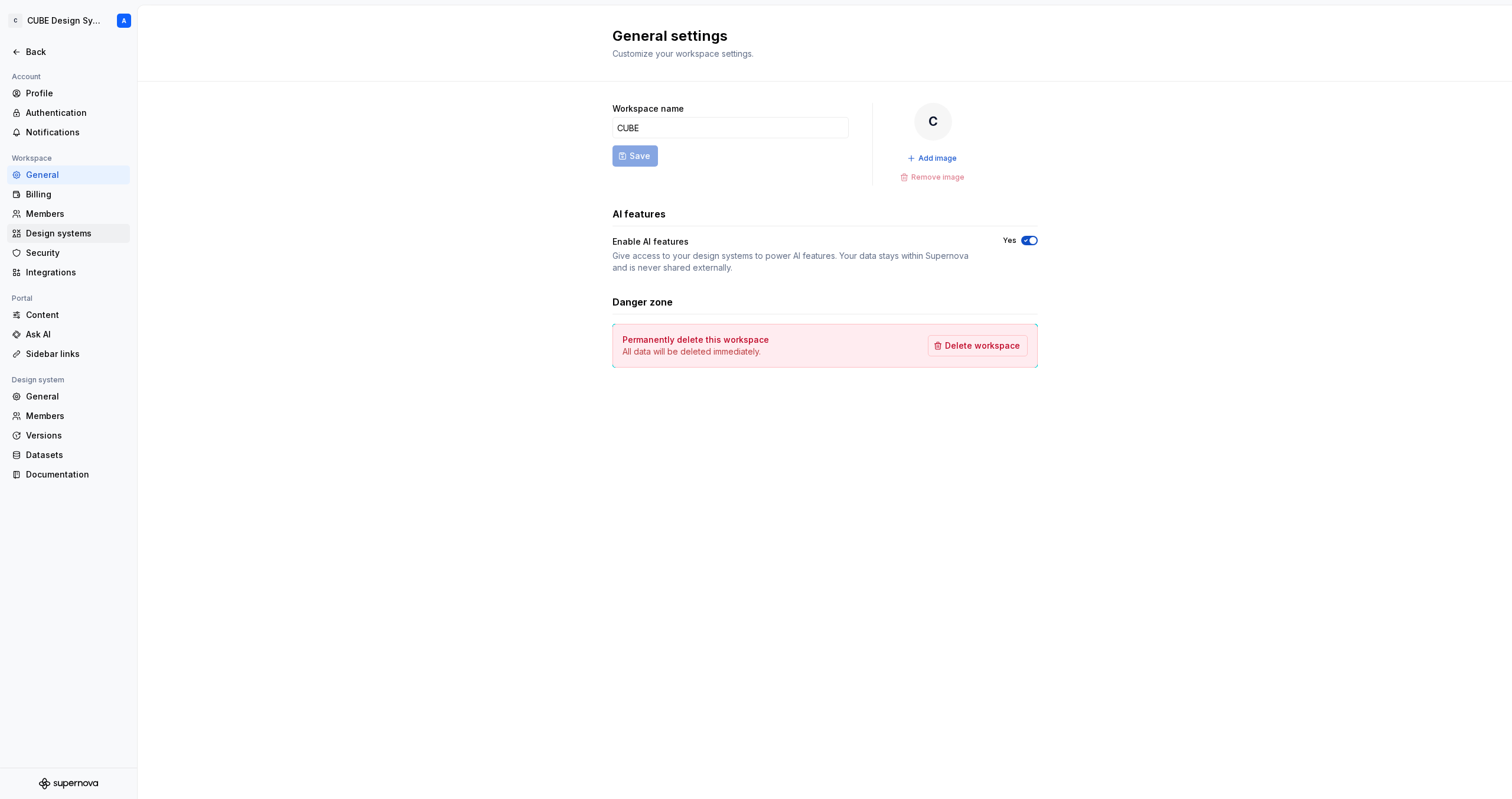
click at [54, 234] on div "Design systems" at bounding box center [75, 234] width 99 height 11
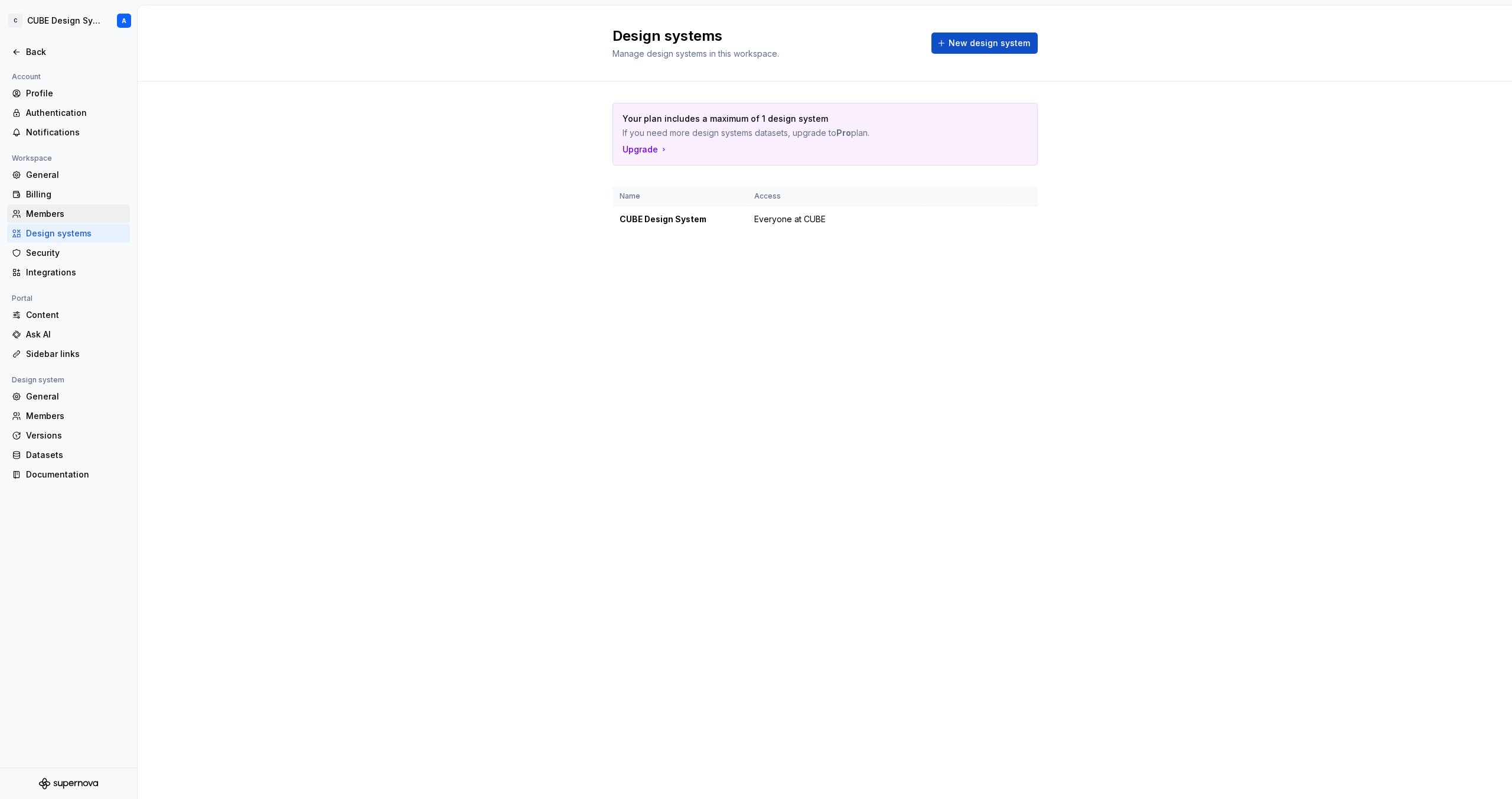
click at [58, 215] on div "Members" at bounding box center [75, 214] width 99 height 11
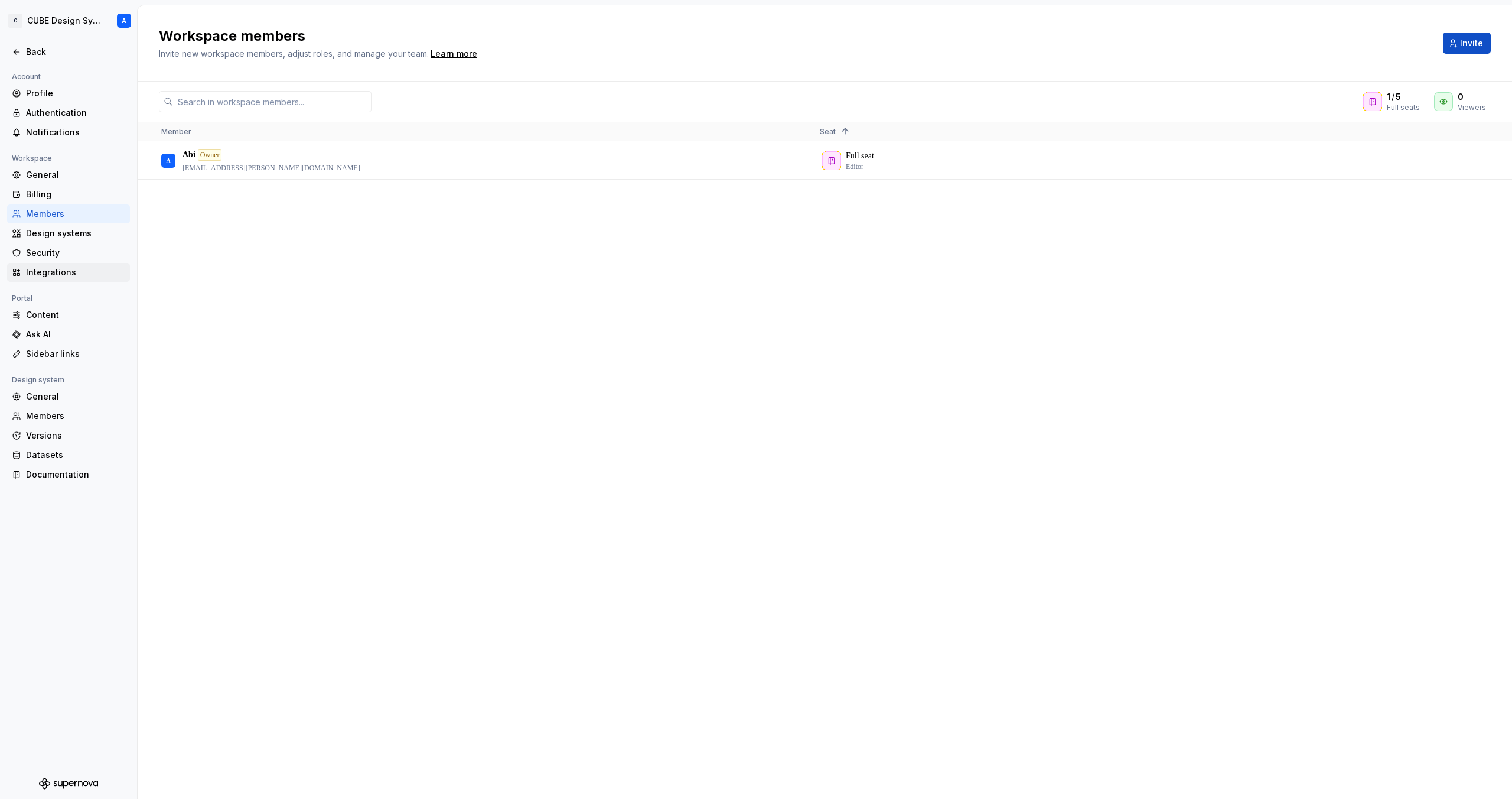
click at [51, 266] on div "Integrations" at bounding box center [75, 272] width 99 height 11
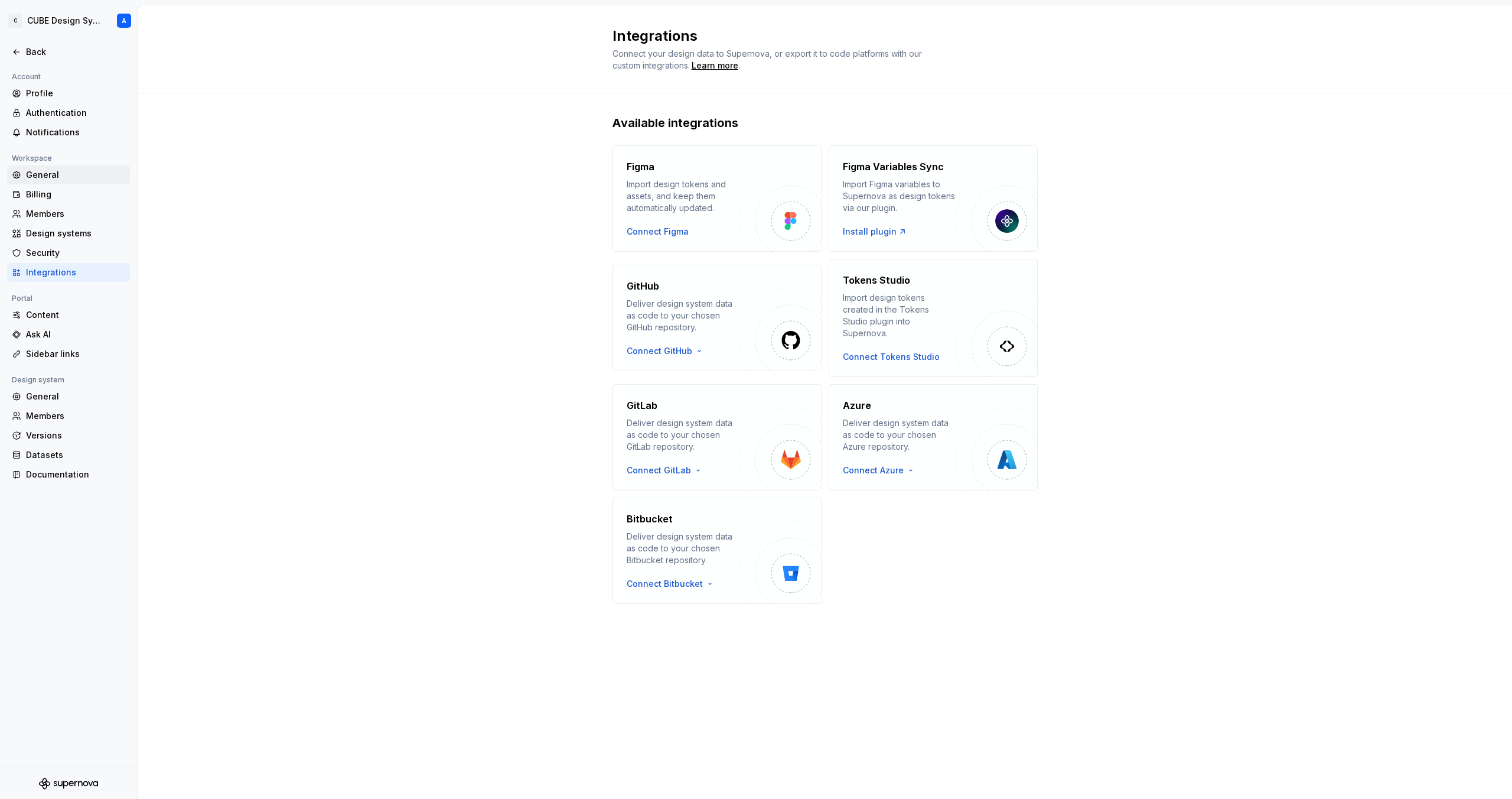
click at [66, 170] on div "General" at bounding box center [75, 174] width 99 height 11
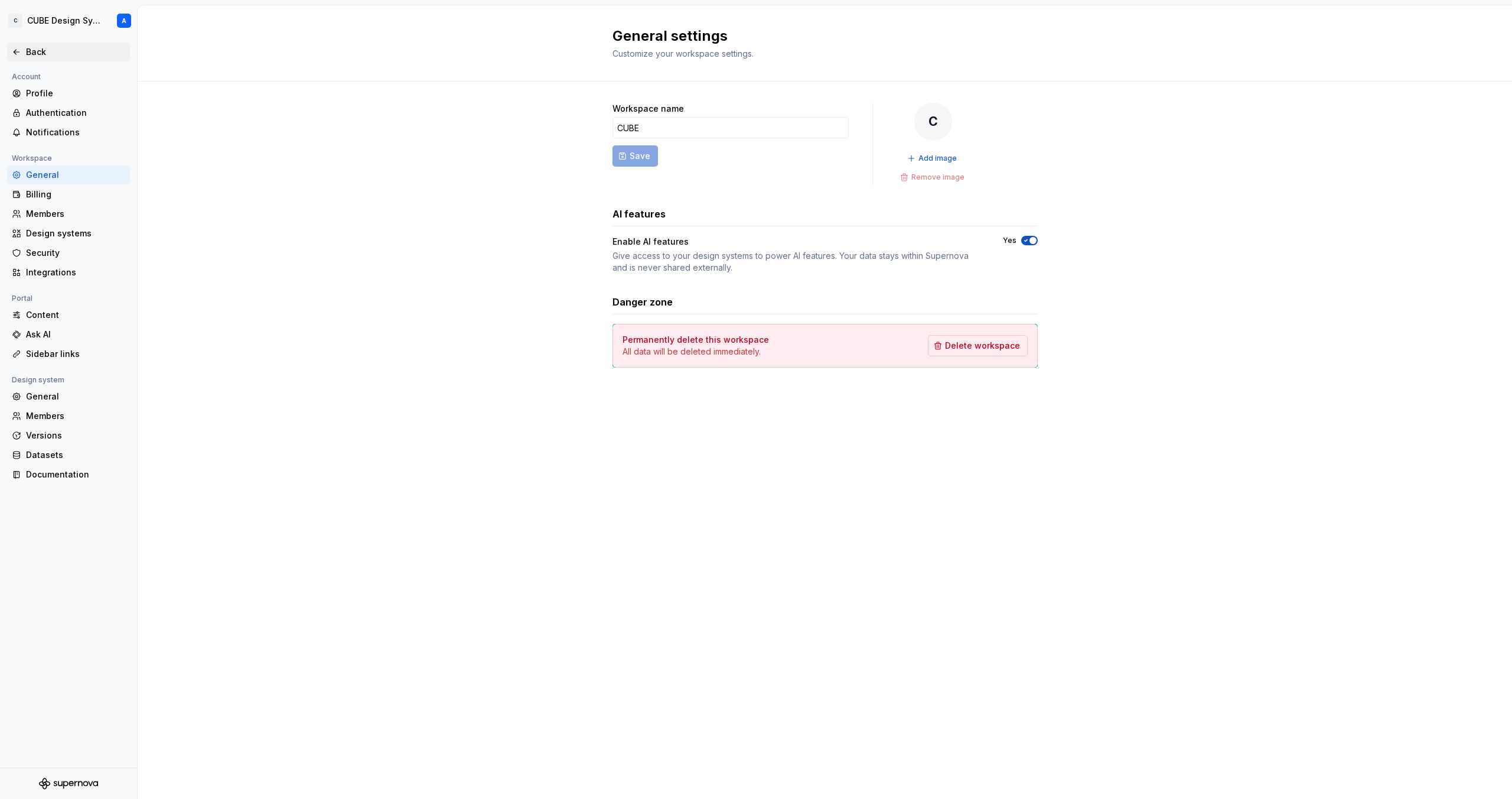
click at [57, 56] on div "Back" at bounding box center [75, 51] width 99 height 11
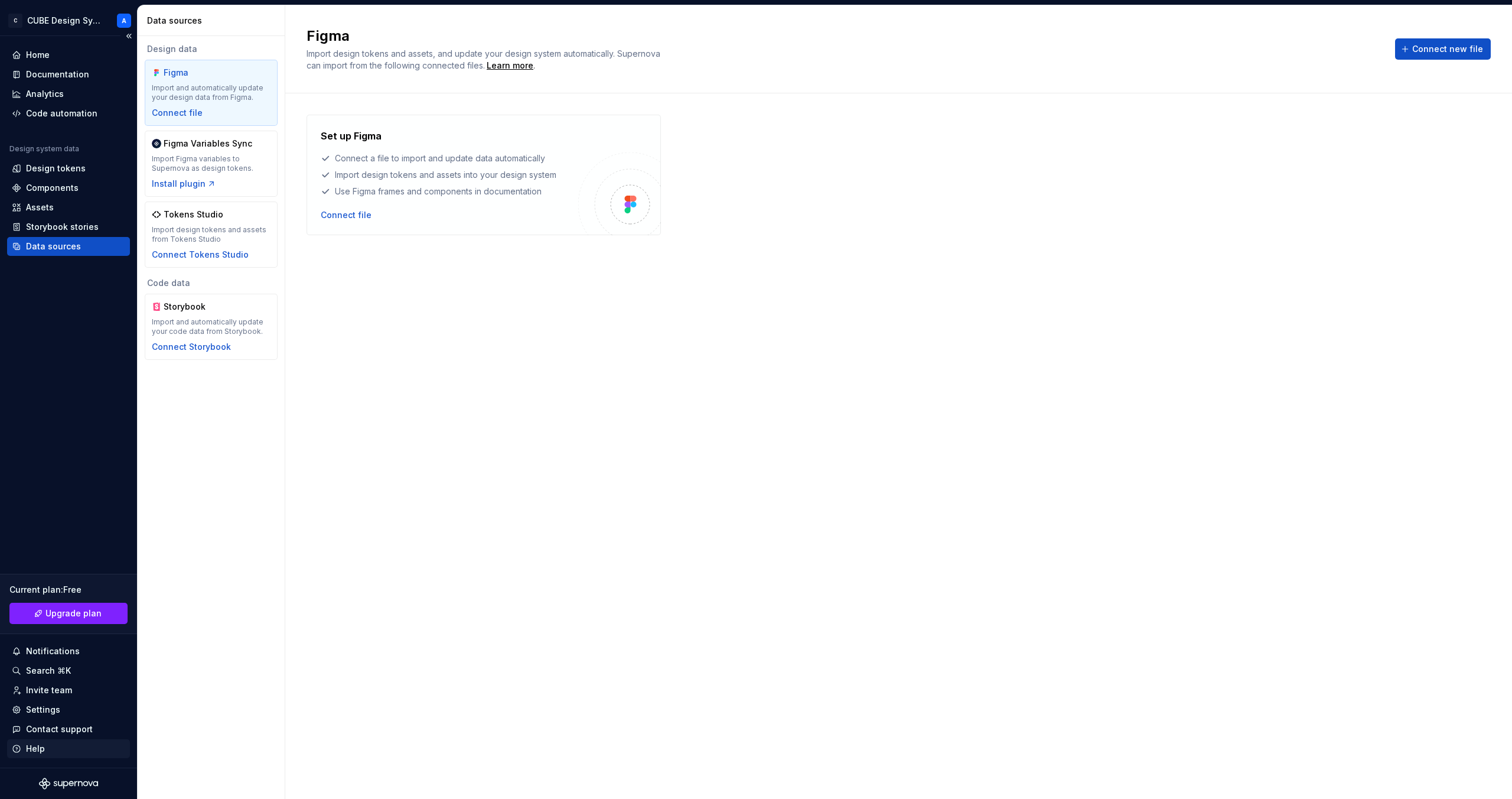
click at [38, 748] on div "Help" at bounding box center [35, 748] width 19 height 11
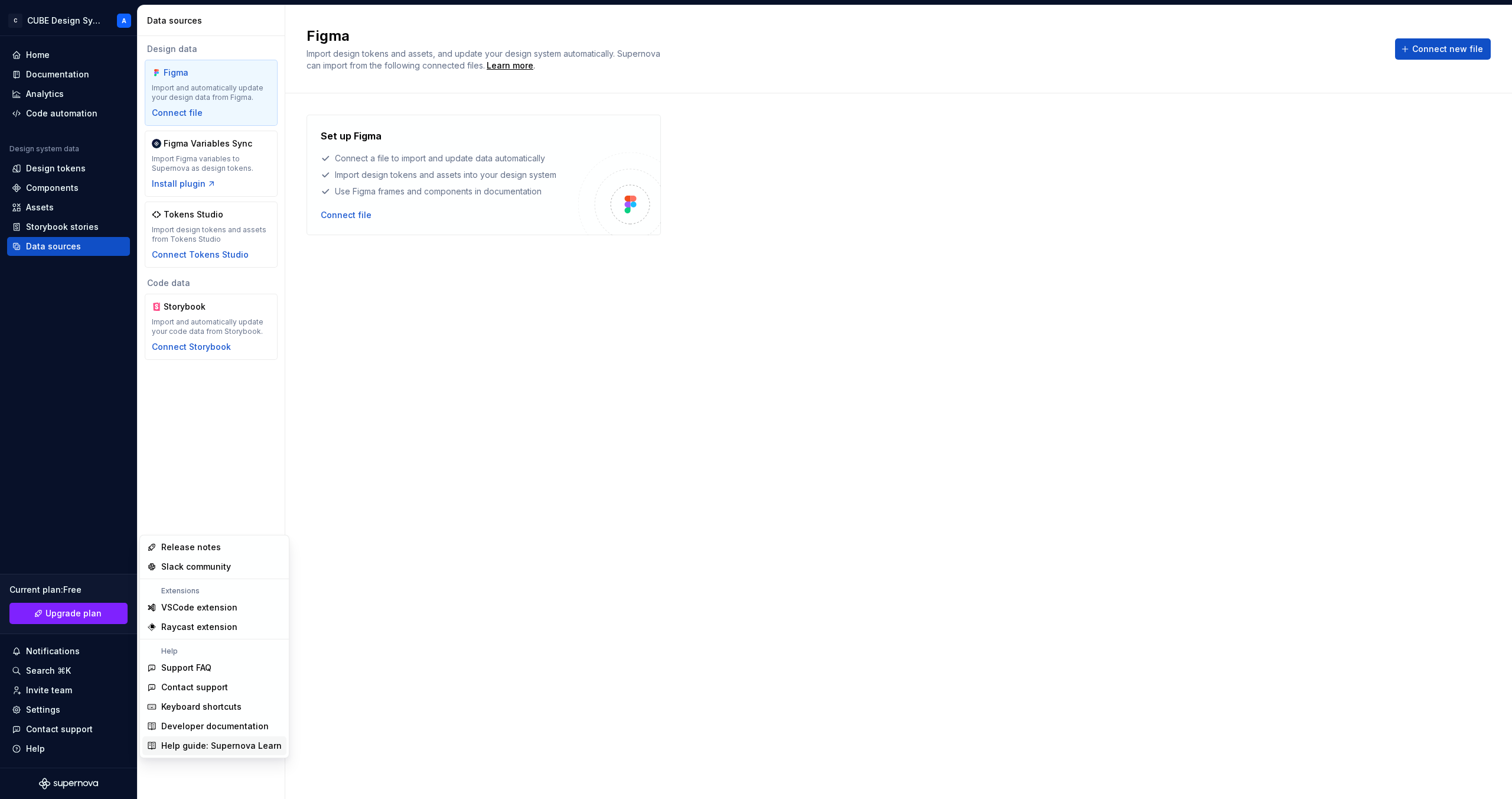
click at [226, 745] on div "Help guide: Supernova Learn" at bounding box center [221, 746] width 120 height 11
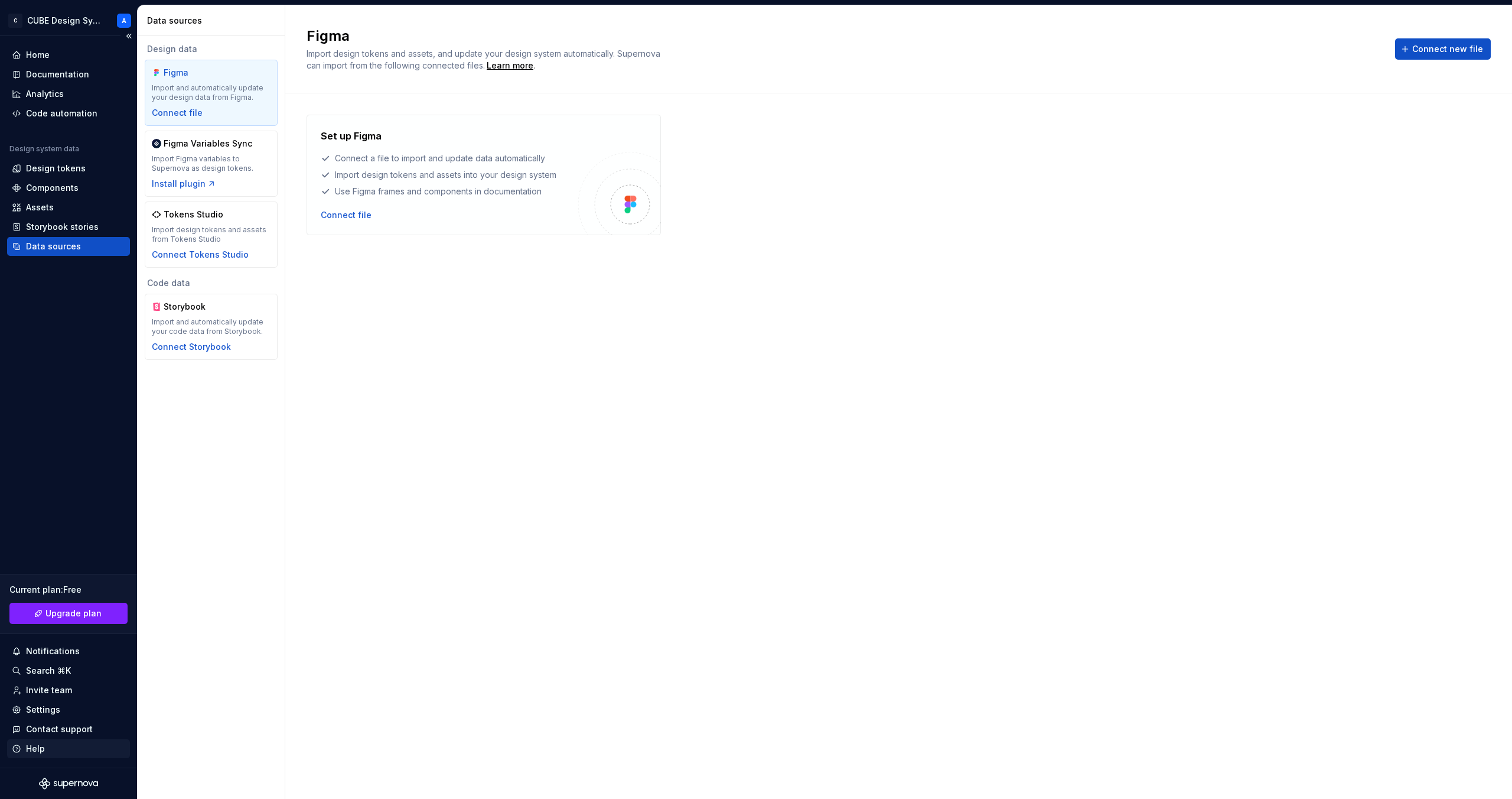
click at [35, 745] on div "Help" at bounding box center [35, 748] width 19 height 11
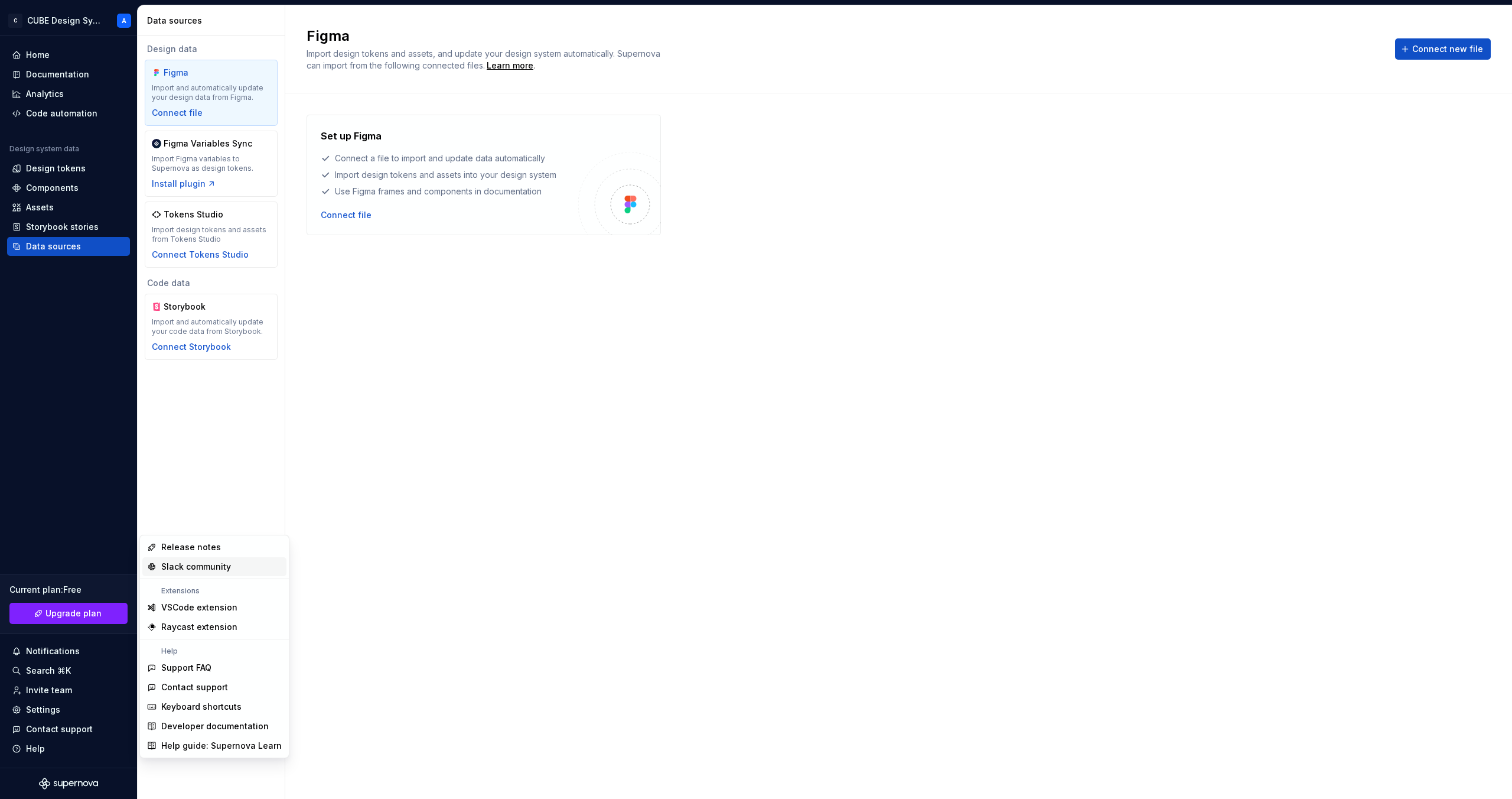
click at [226, 564] on div "Slack community" at bounding box center [195, 566] width 70 height 11
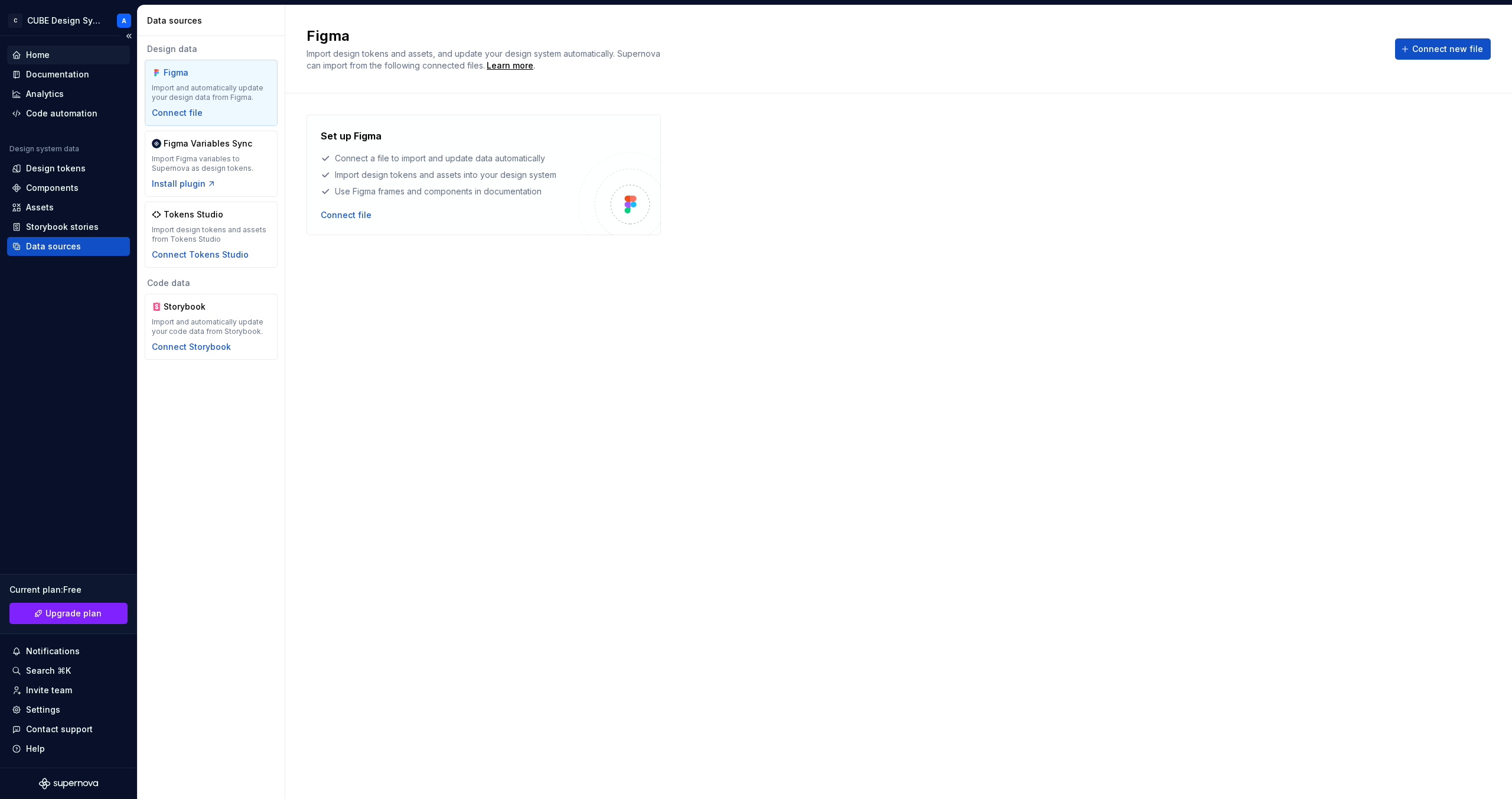
click at [57, 52] on div "Home" at bounding box center [68, 54] width 113 height 11
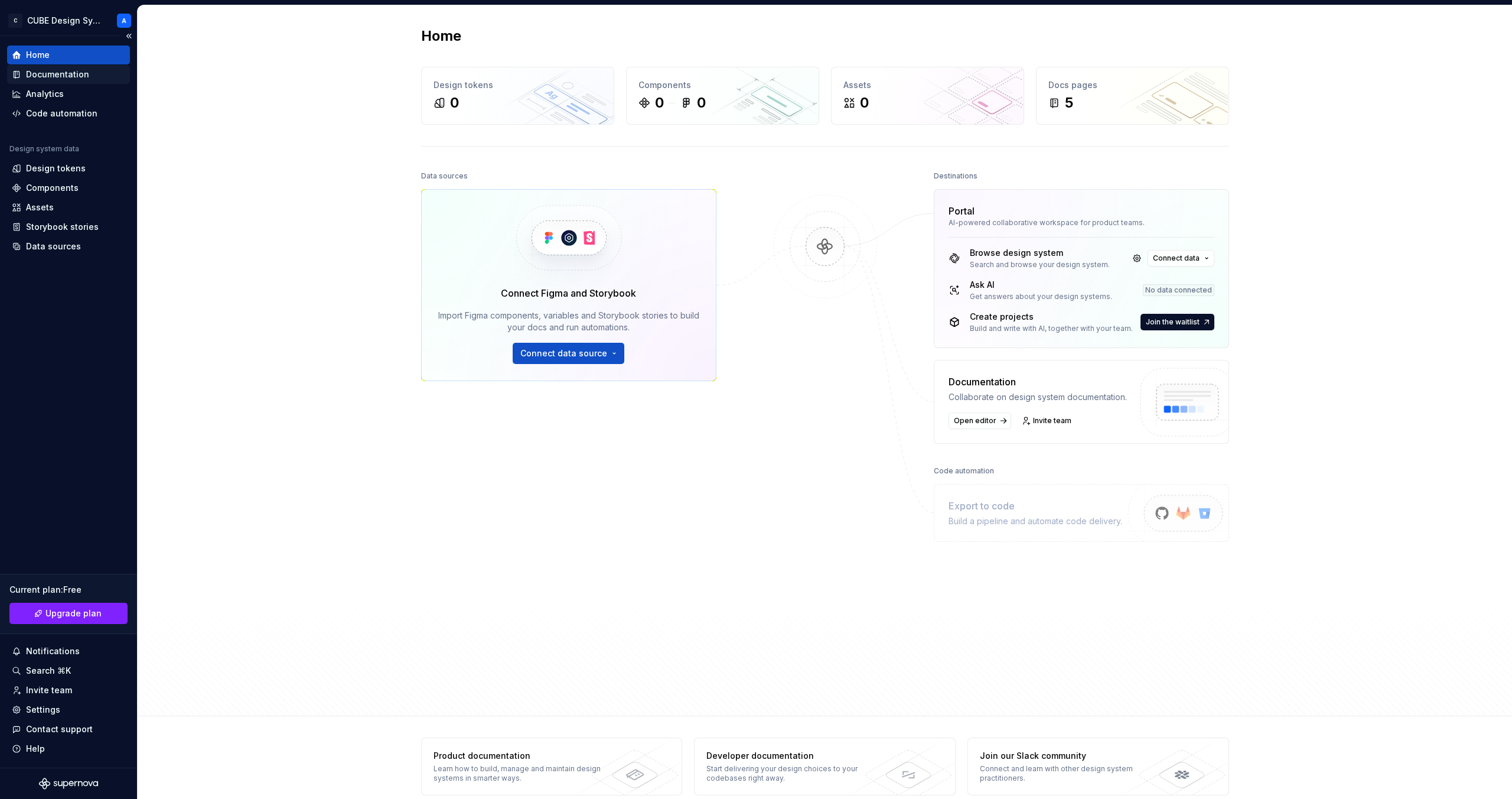
click at [52, 72] on div "Documentation" at bounding box center [57, 74] width 63 height 11
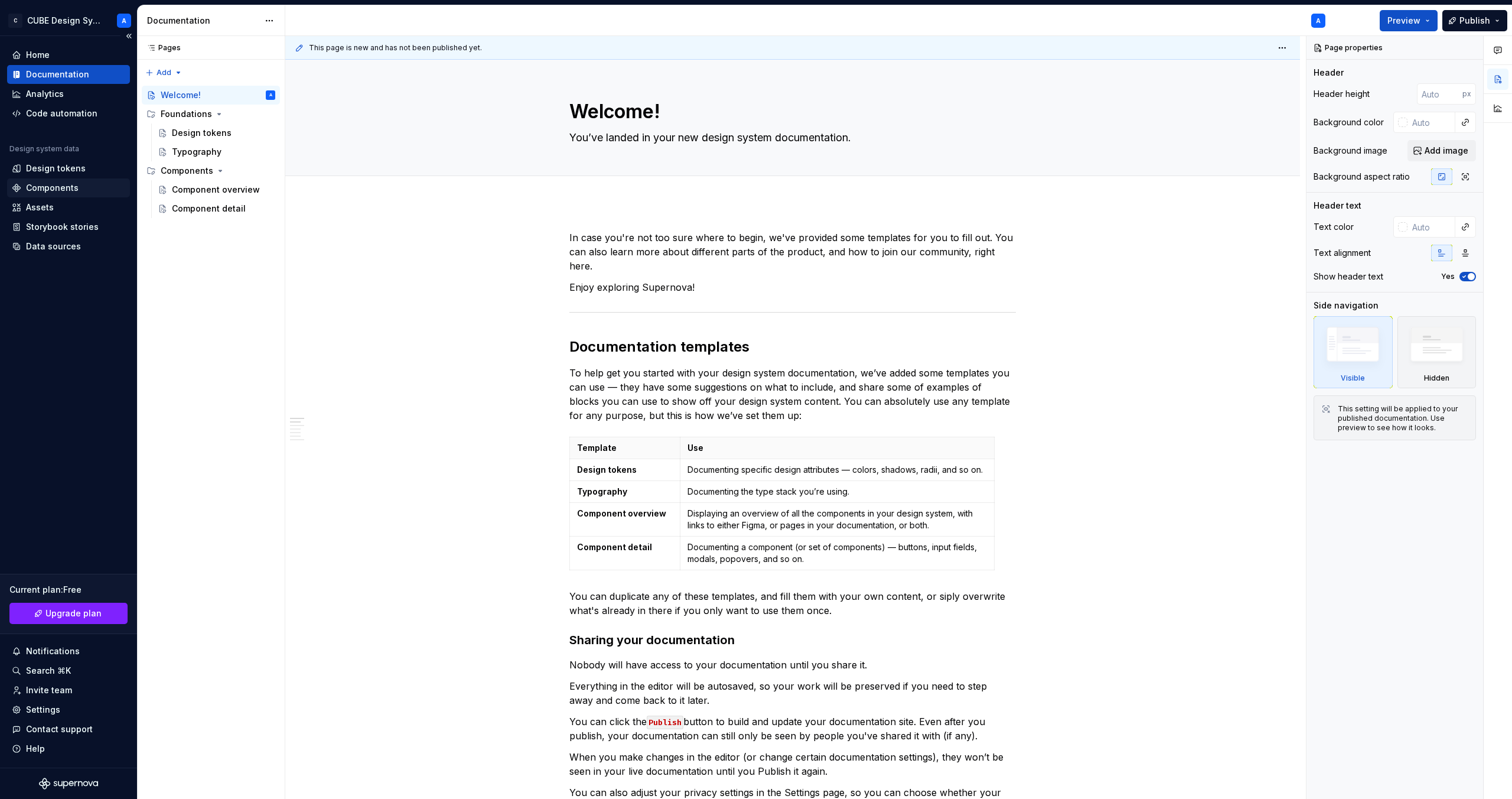
click at [53, 191] on div "Components" at bounding box center [51, 188] width 52 height 11
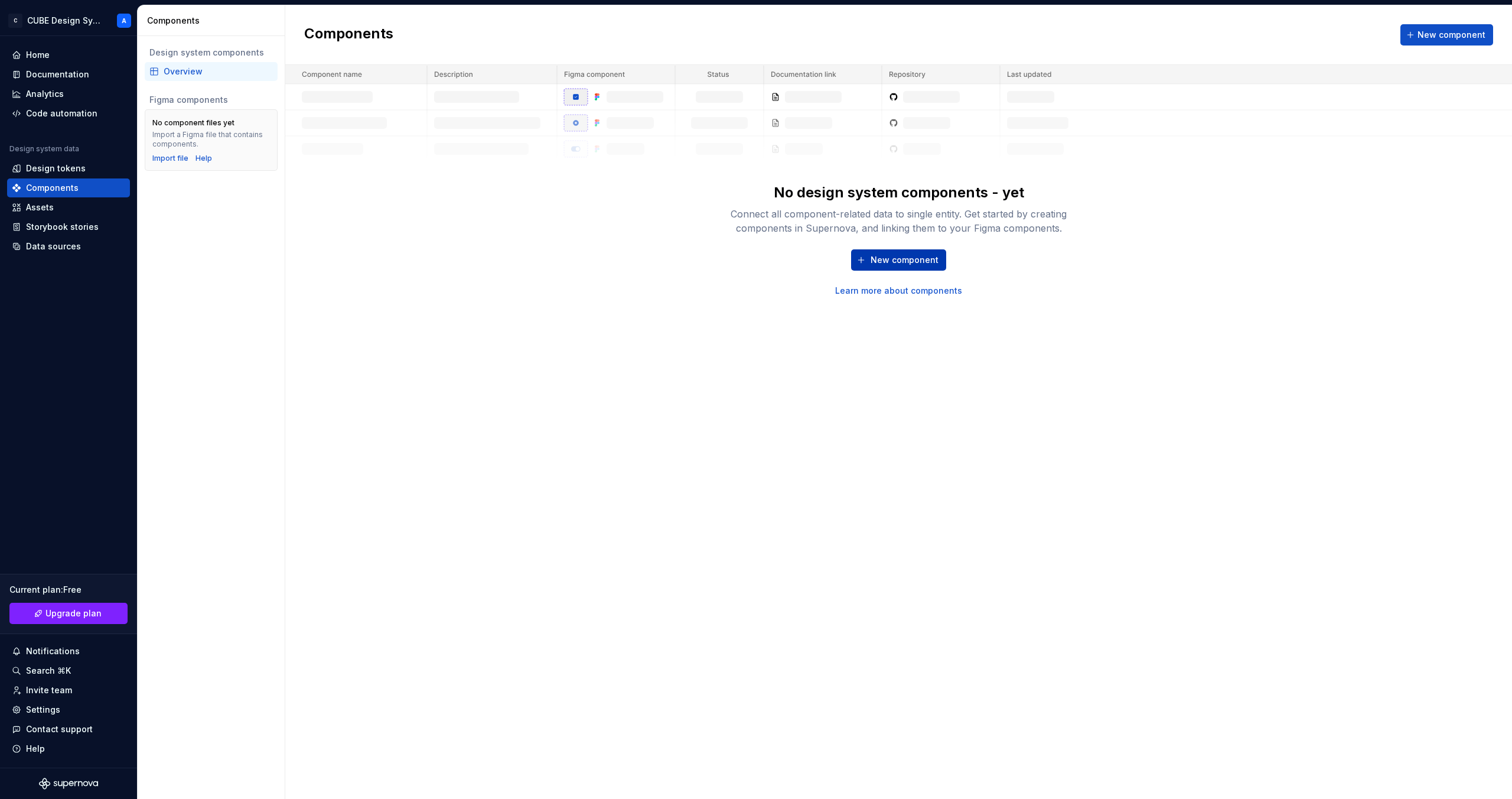
click at [889, 258] on span "New component" at bounding box center [904, 259] width 68 height 11
type textarea "*"
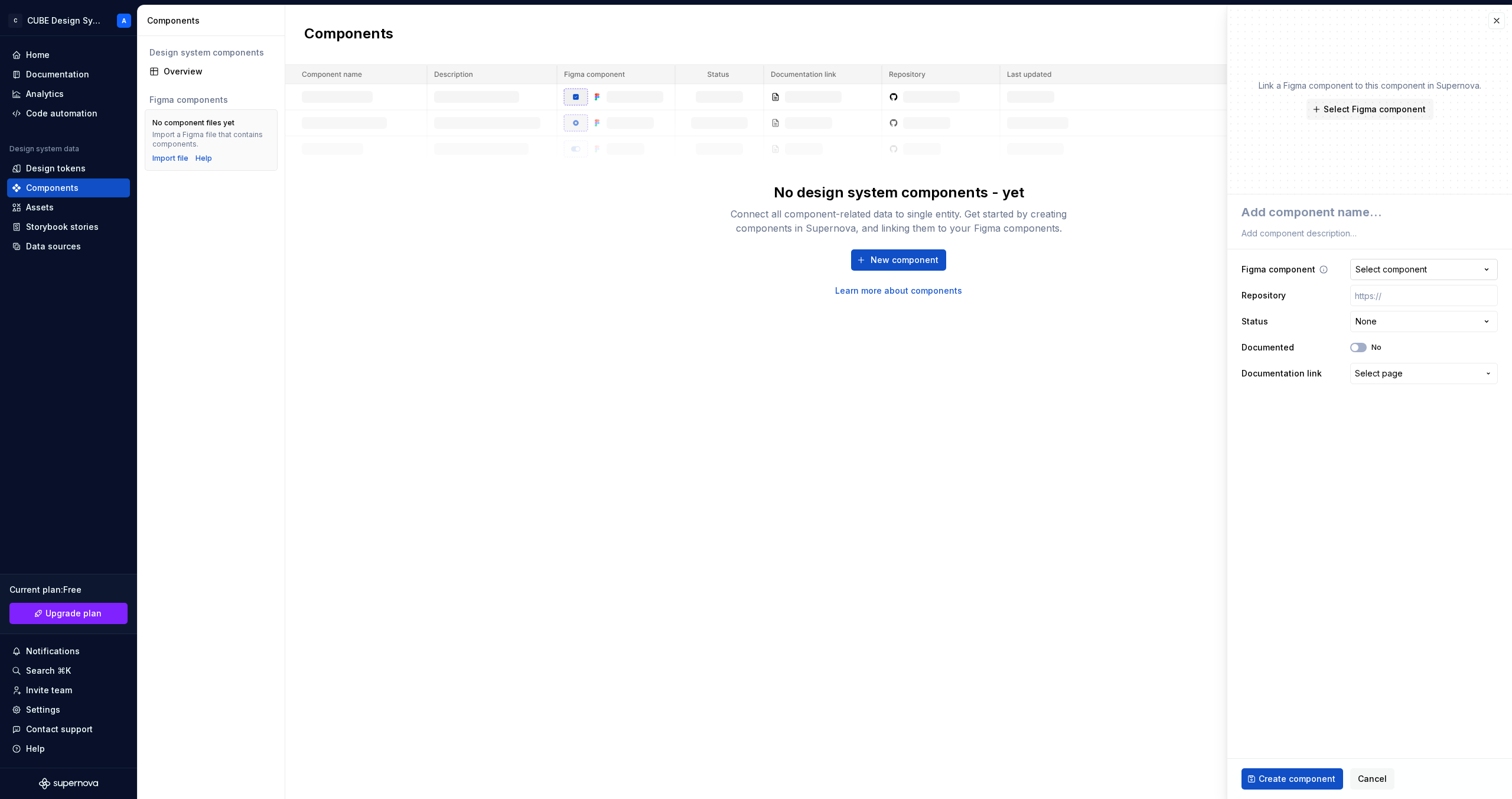
click at [1360, 269] on div "Select component" at bounding box center [1391, 269] width 72 height 11
click at [1360, 269] on html "**********" at bounding box center [756, 400] width 1512 height 799
click at [1495, 18] on button "button" at bounding box center [1497, 20] width 16 height 16
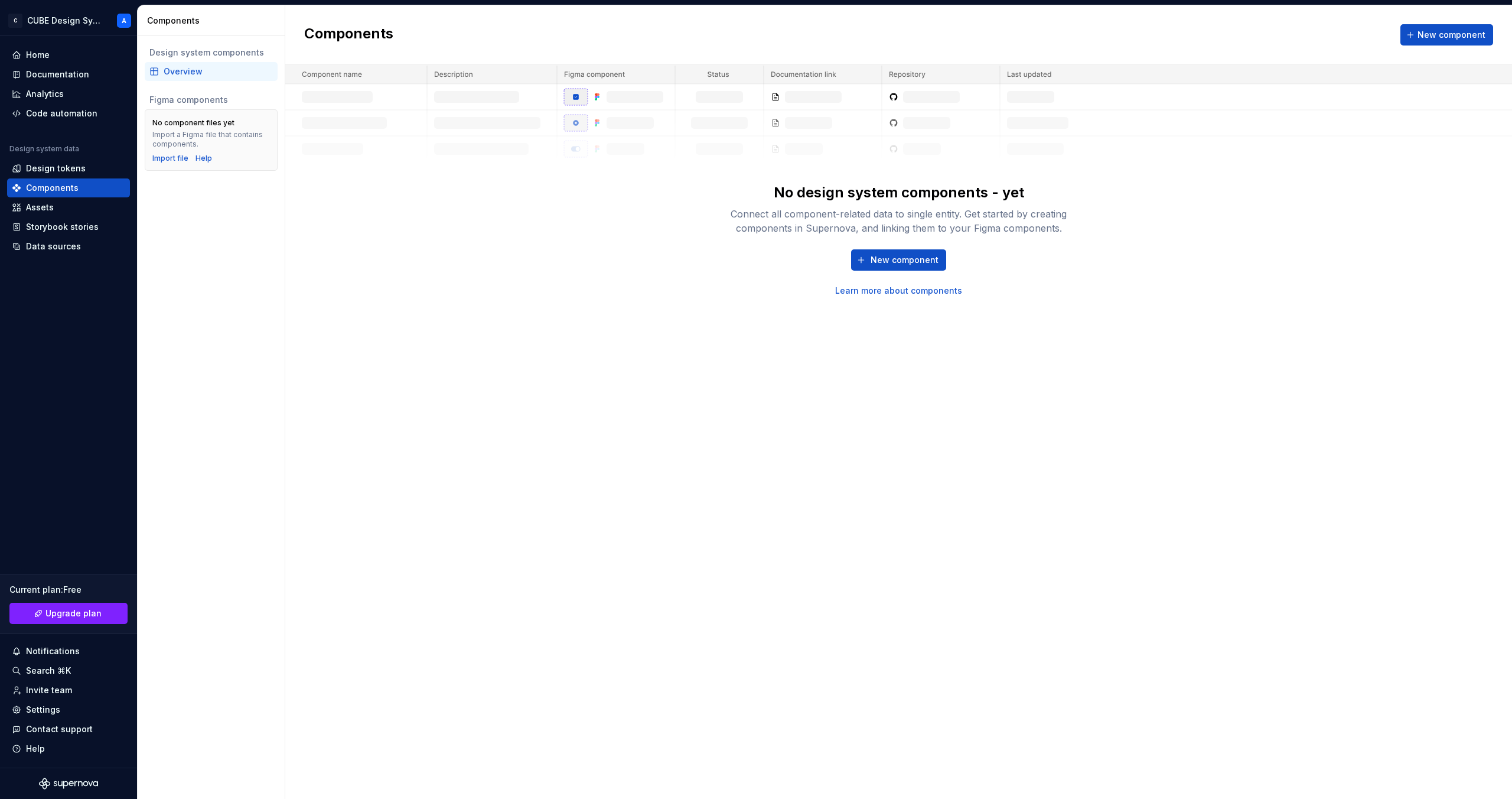
click at [1077, 310] on div "Components New component No design system components - yet Connect all componen…" at bounding box center [898, 402] width 1227 height 793
